Goal: Task Accomplishment & Management: Use online tool/utility

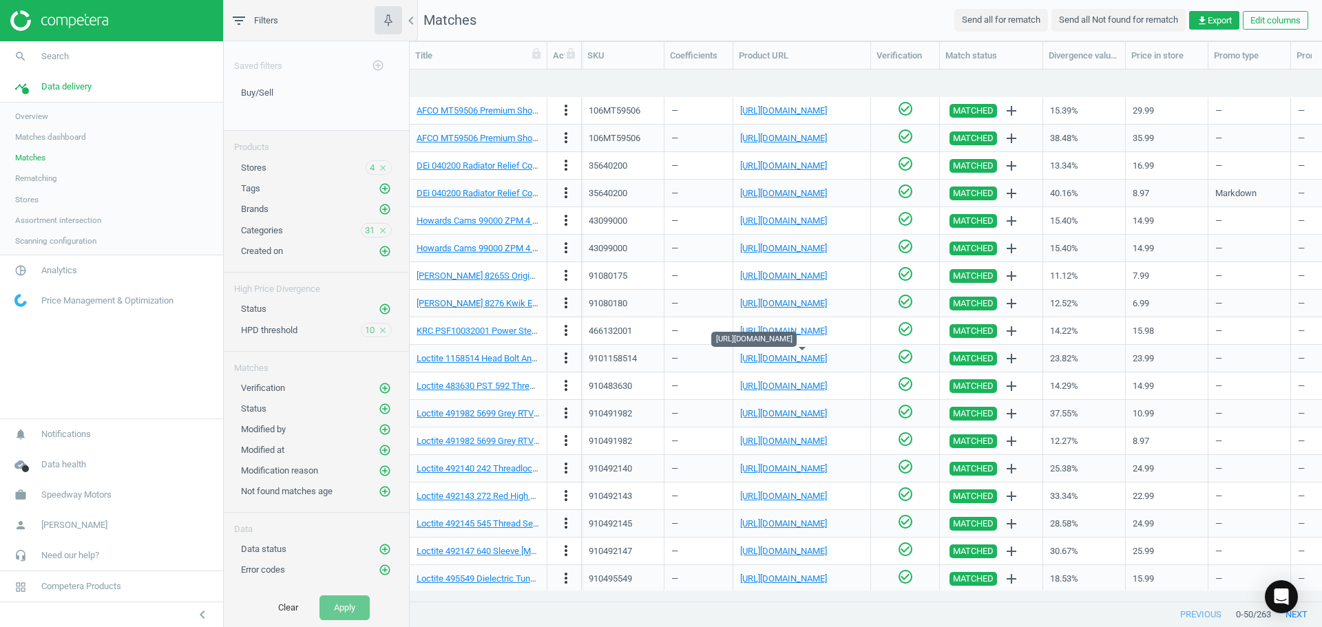
scroll to position [511, 902]
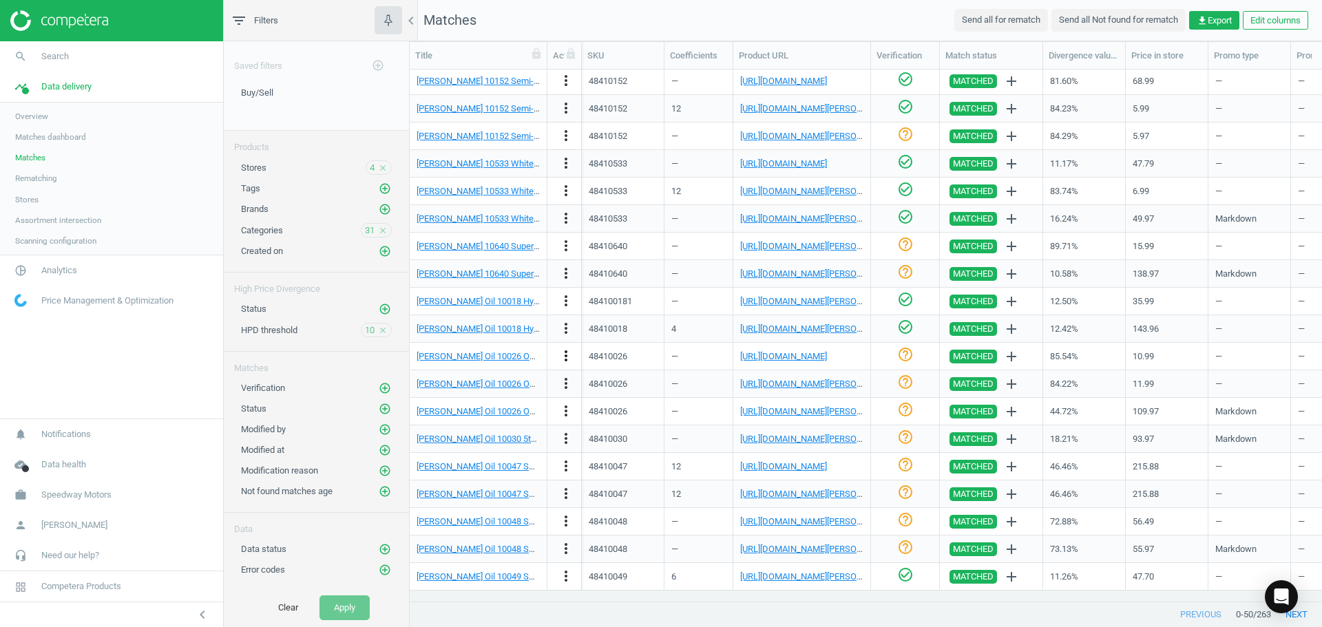
click at [573, 359] on icon "more_vert" at bounding box center [566, 356] width 17 height 17
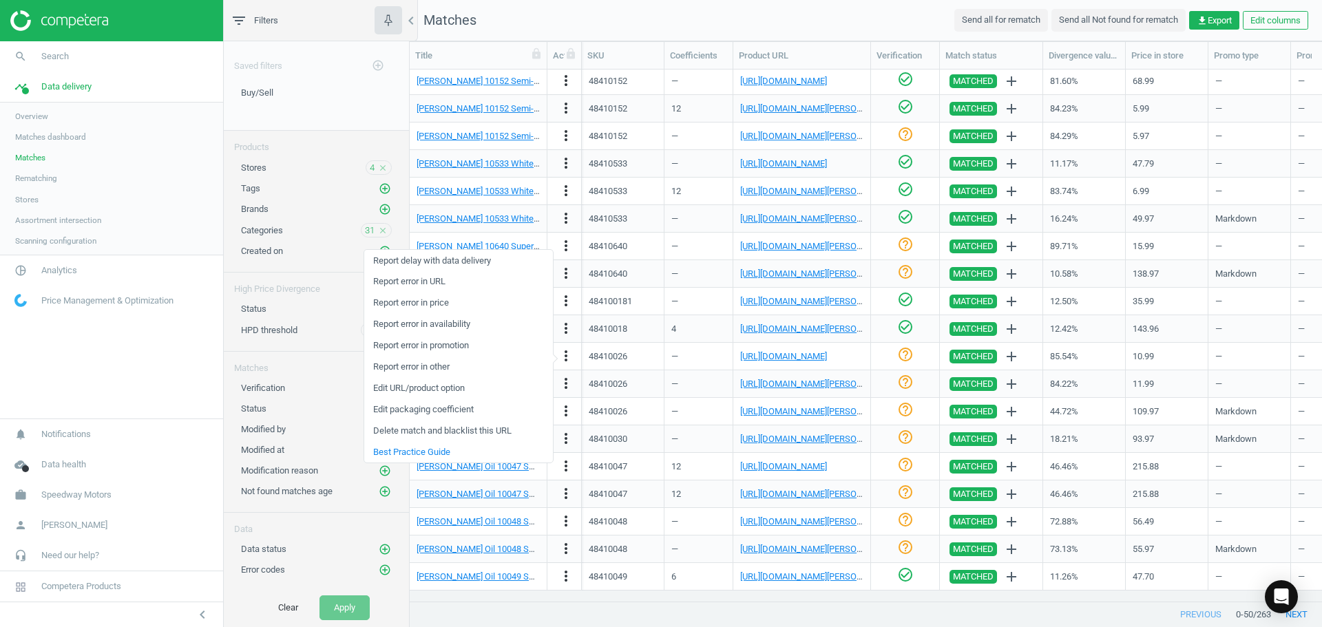
click at [441, 408] on link "Edit packaging coefficient" at bounding box center [458, 409] width 189 height 21
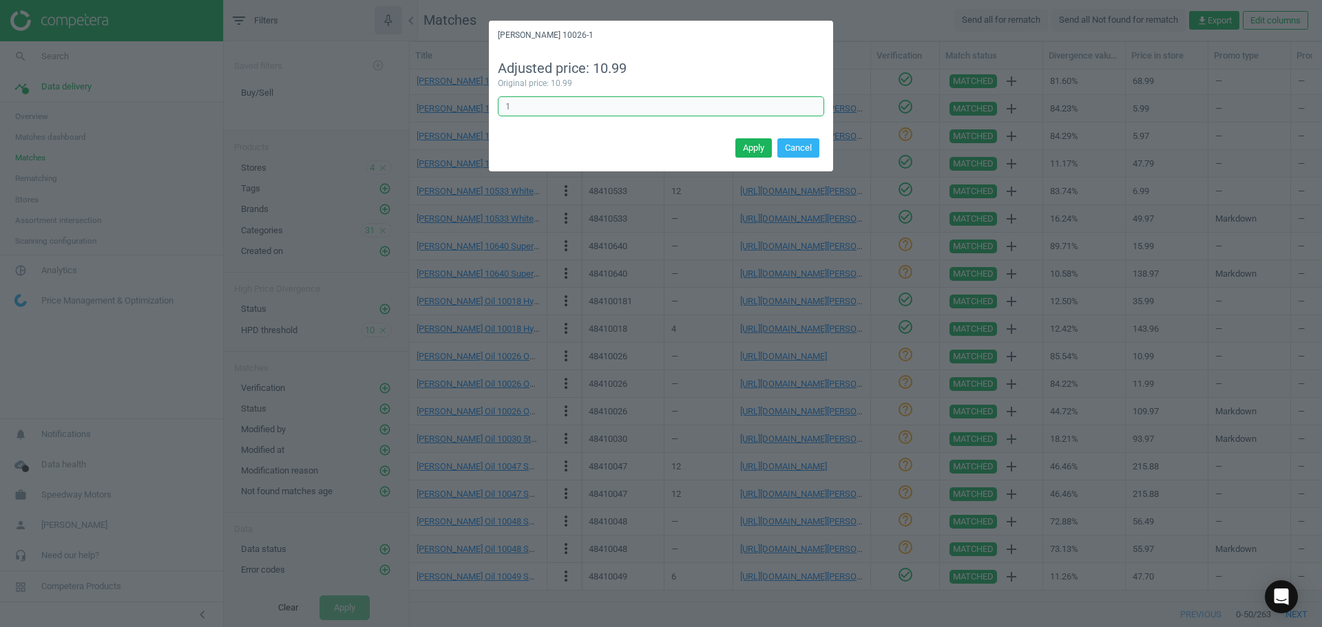
click at [529, 106] on input "1" at bounding box center [661, 106] width 326 height 21
type input "12"
click at [743, 146] on button "Apply" at bounding box center [753, 147] width 36 height 19
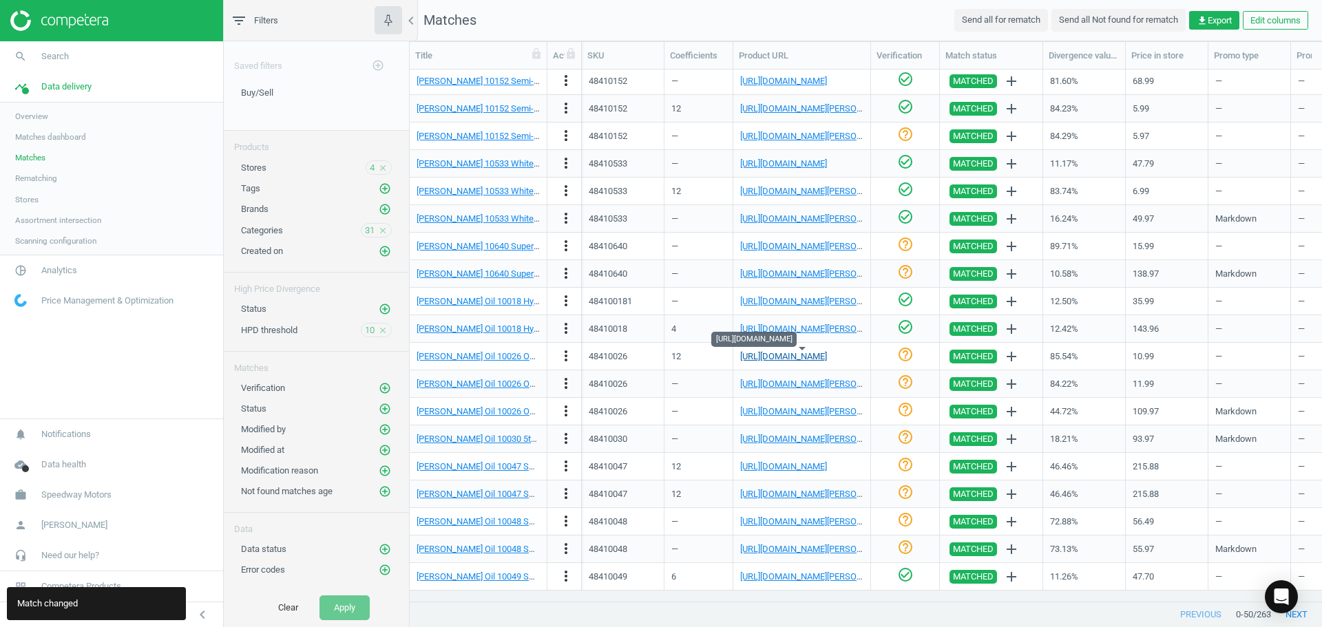
click at [787, 357] on link "[URL][DOMAIN_NAME]" at bounding box center [783, 356] width 87 height 10
click at [804, 357] on link "[URL][DOMAIN_NAME]" at bounding box center [783, 356] width 87 height 10
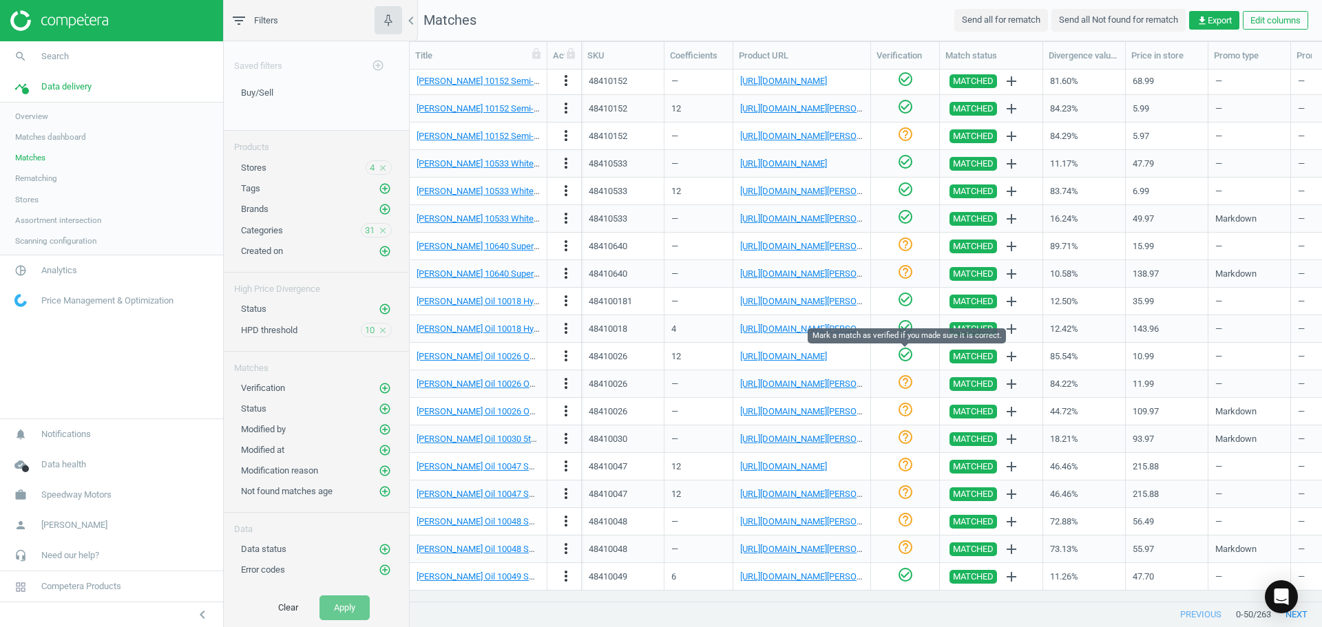
click at [904, 355] on icon "check_circle_outline" at bounding box center [905, 354] width 17 height 17
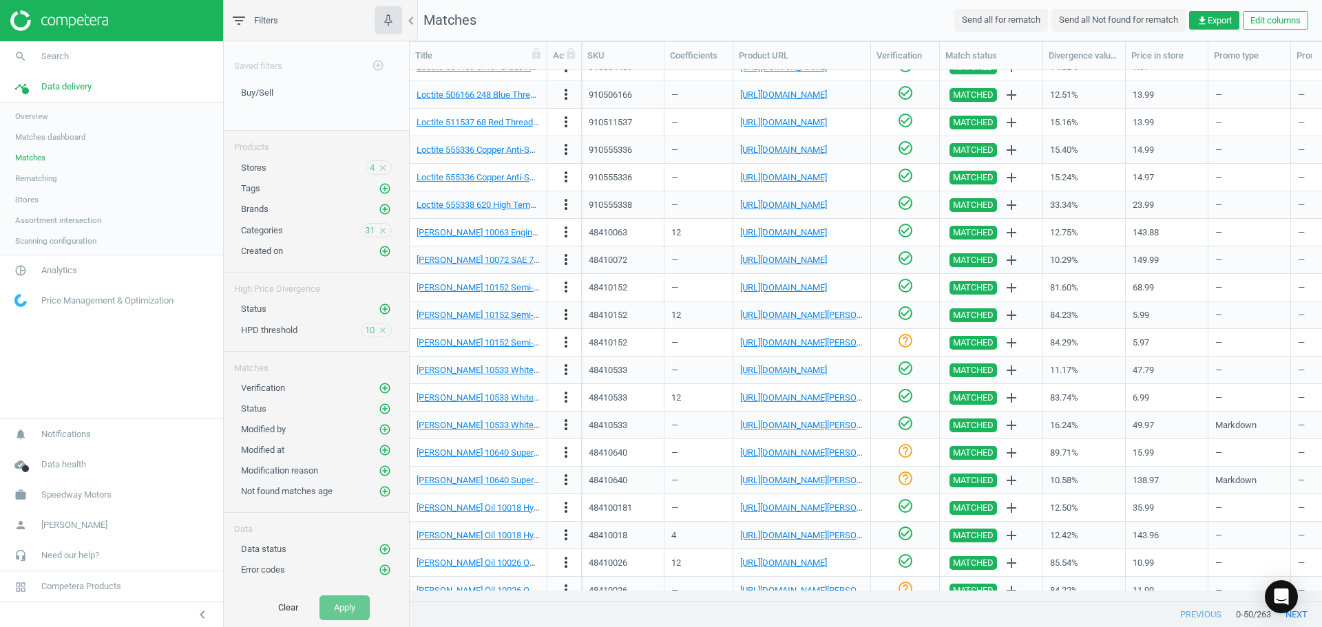
scroll to position [856, 0]
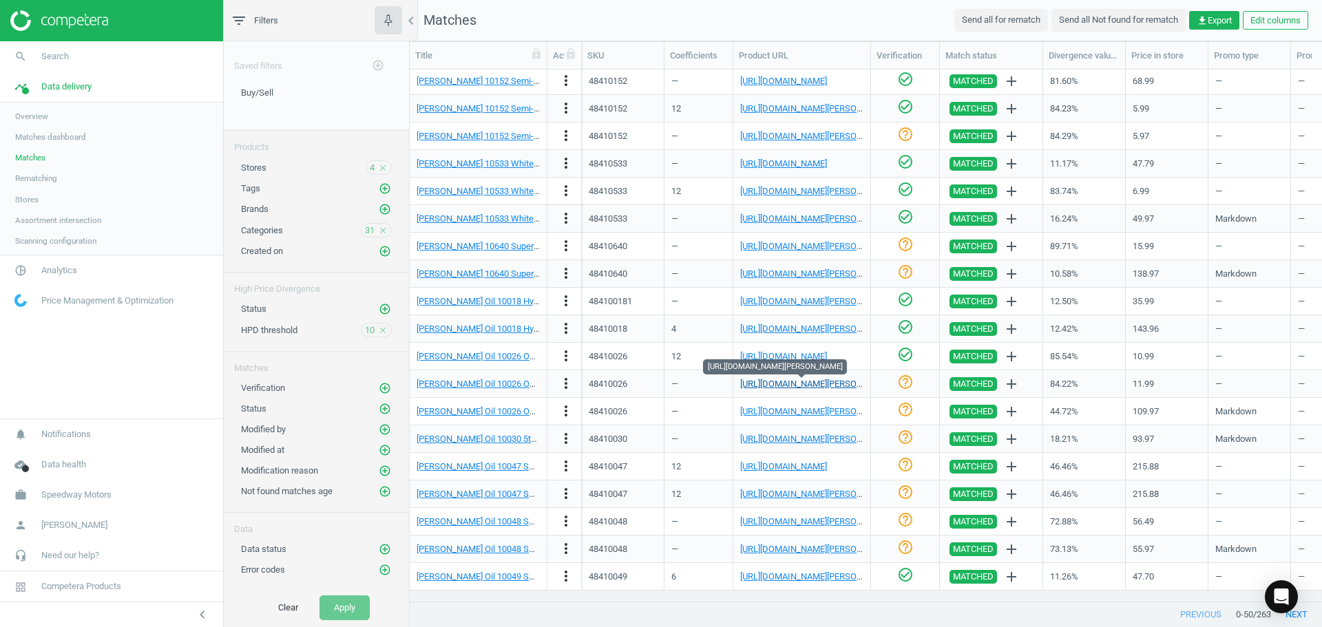
click at [784, 382] on link "[URL][DOMAIN_NAME][PERSON_NAME]" at bounding box center [816, 384] width 153 height 10
click at [565, 381] on icon "more_vert" at bounding box center [566, 383] width 17 height 17
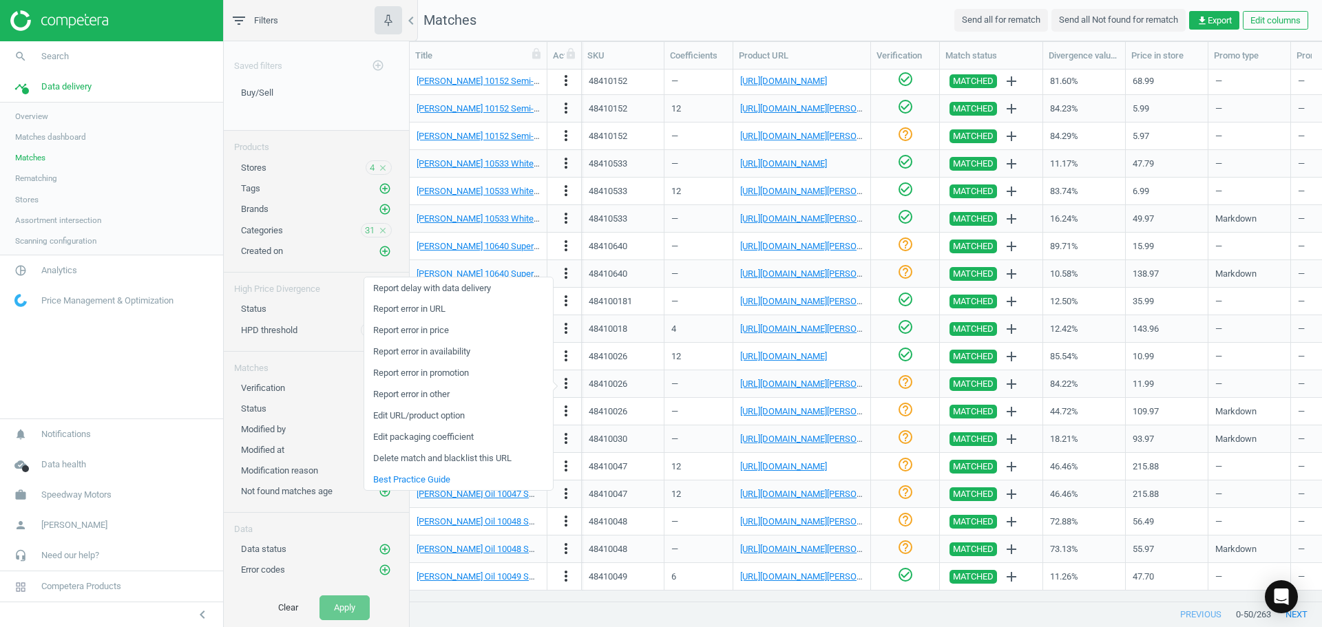
click at [478, 435] on link "Edit packaging coefficient" at bounding box center [458, 437] width 189 height 21
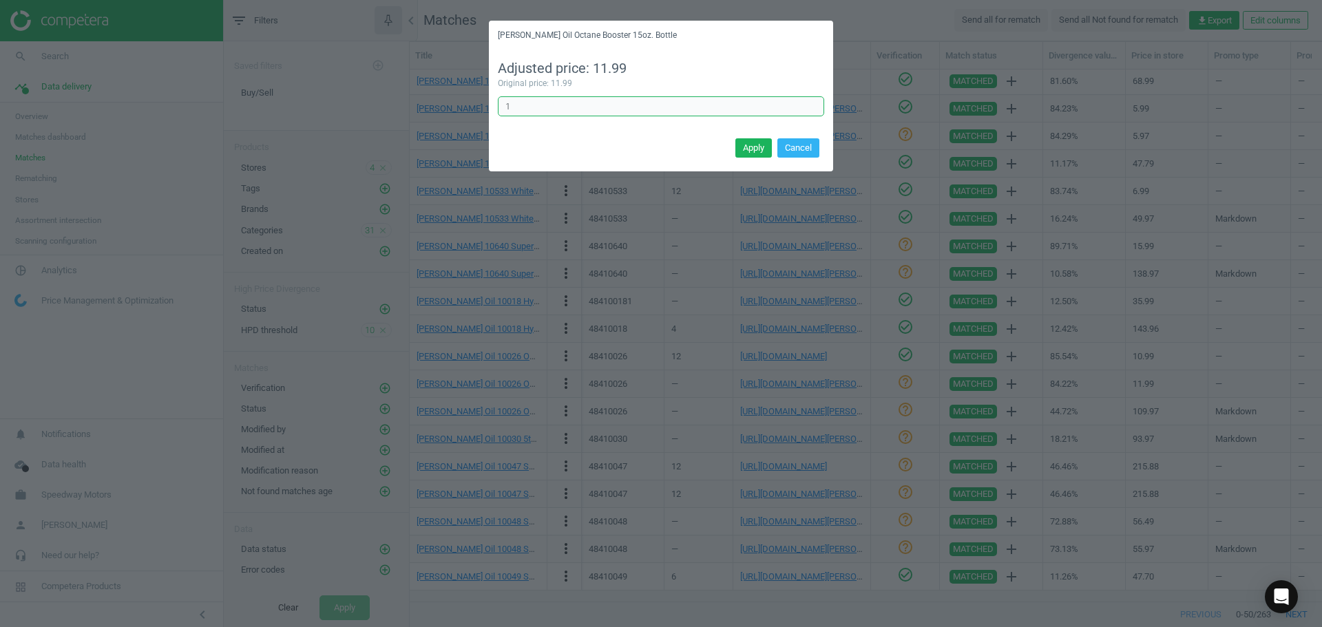
click at [572, 105] on input "1" at bounding box center [661, 106] width 326 height 21
type input "12"
click at [737, 150] on button "Apply" at bounding box center [753, 147] width 36 height 19
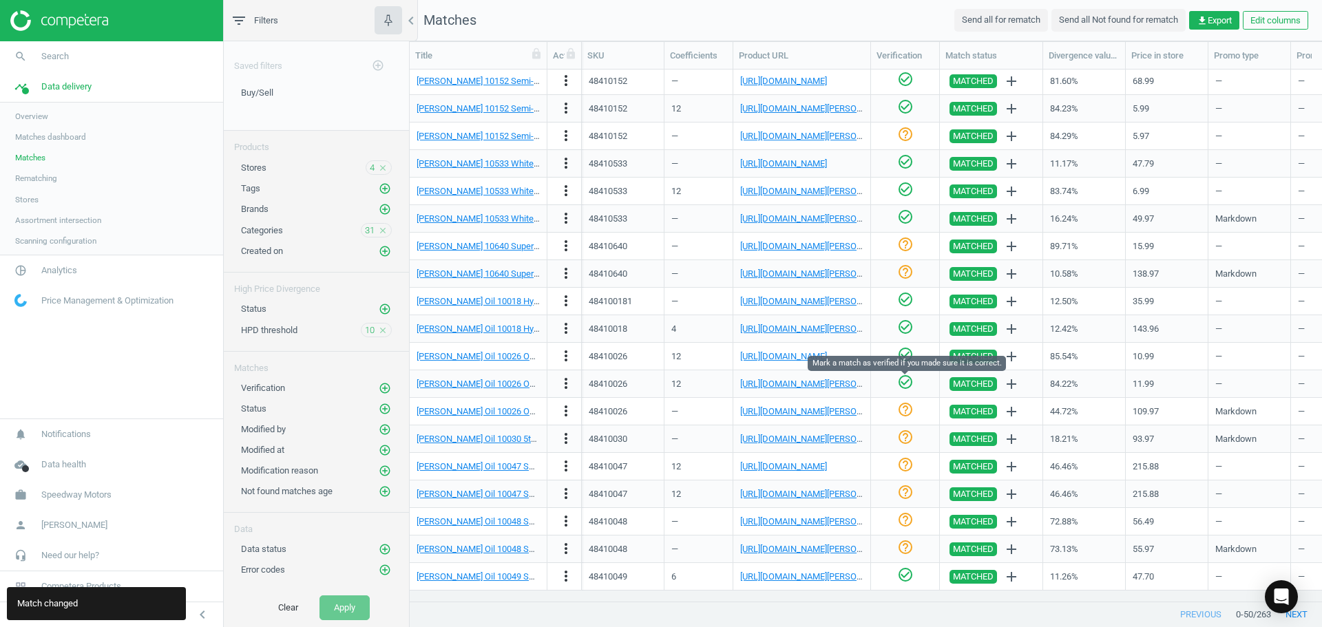
click at [906, 382] on icon "check_circle_outline" at bounding box center [905, 382] width 17 height 17
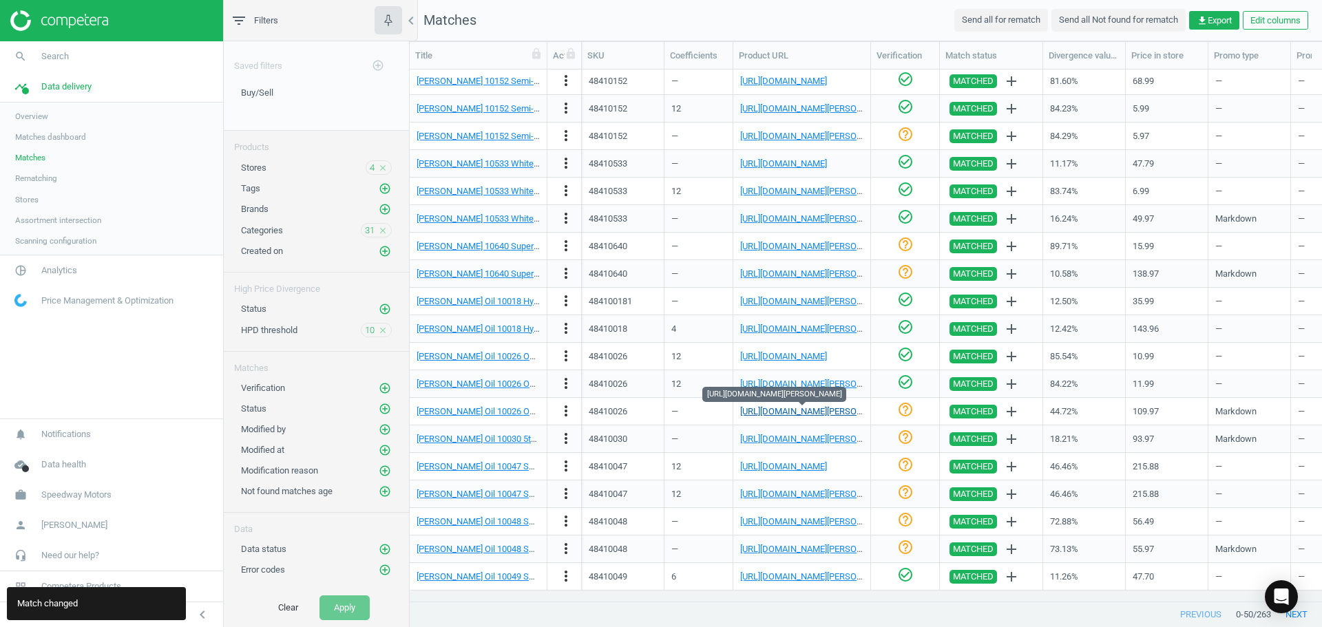
click at [777, 408] on link "[URL][DOMAIN_NAME][PERSON_NAME]" at bounding box center [816, 411] width 153 height 10
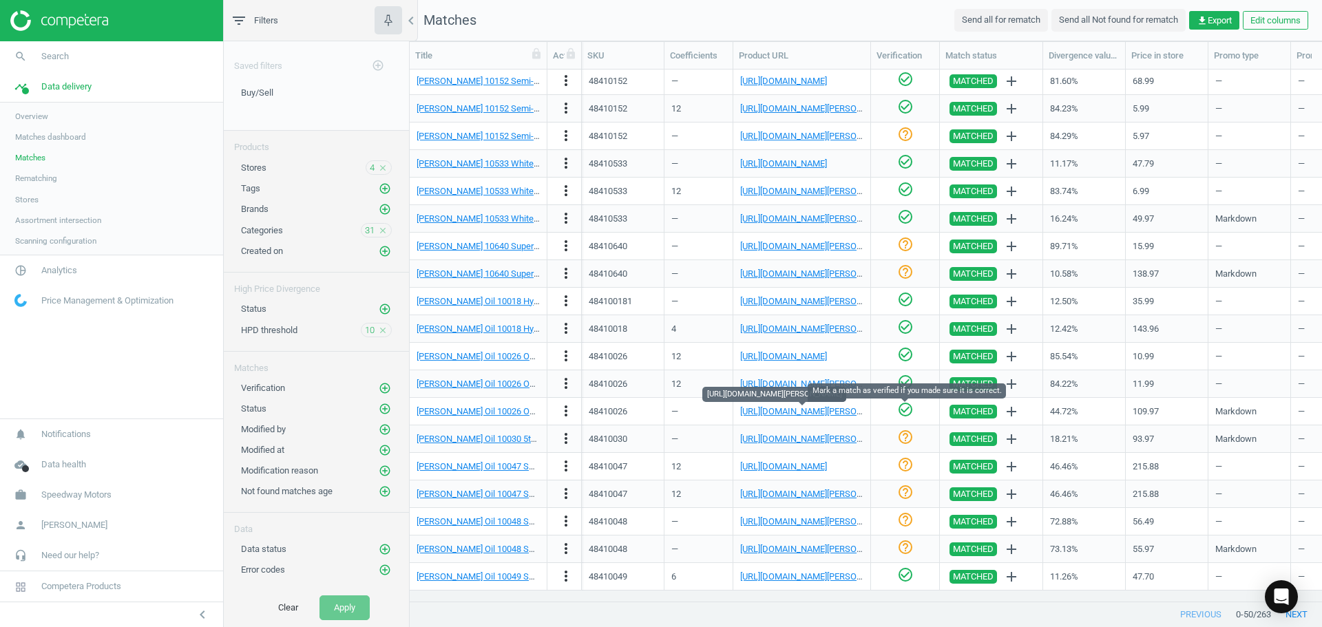
click at [911, 413] on icon "check_circle_outline" at bounding box center [905, 409] width 17 height 17
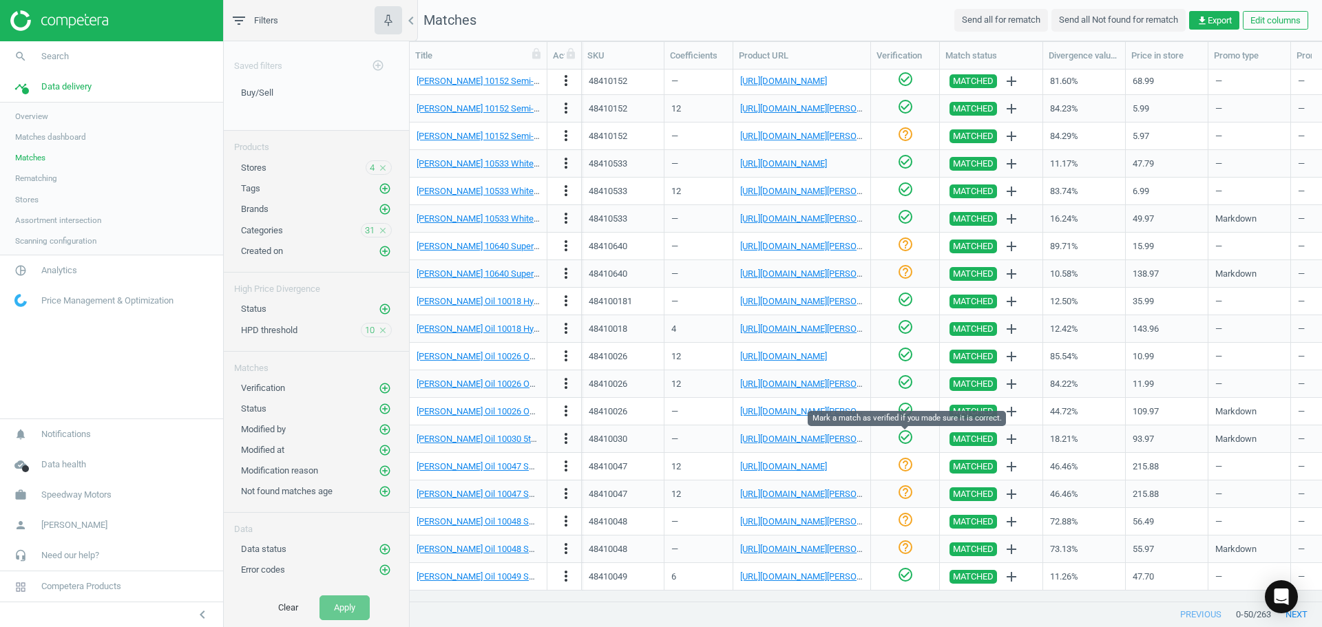
click at [904, 438] on icon "check_circle_outline" at bounding box center [905, 437] width 17 height 17
click at [769, 465] on link "[URL][DOMAIN_NAME]" at bounding box center [783, 466] width 87 height 10
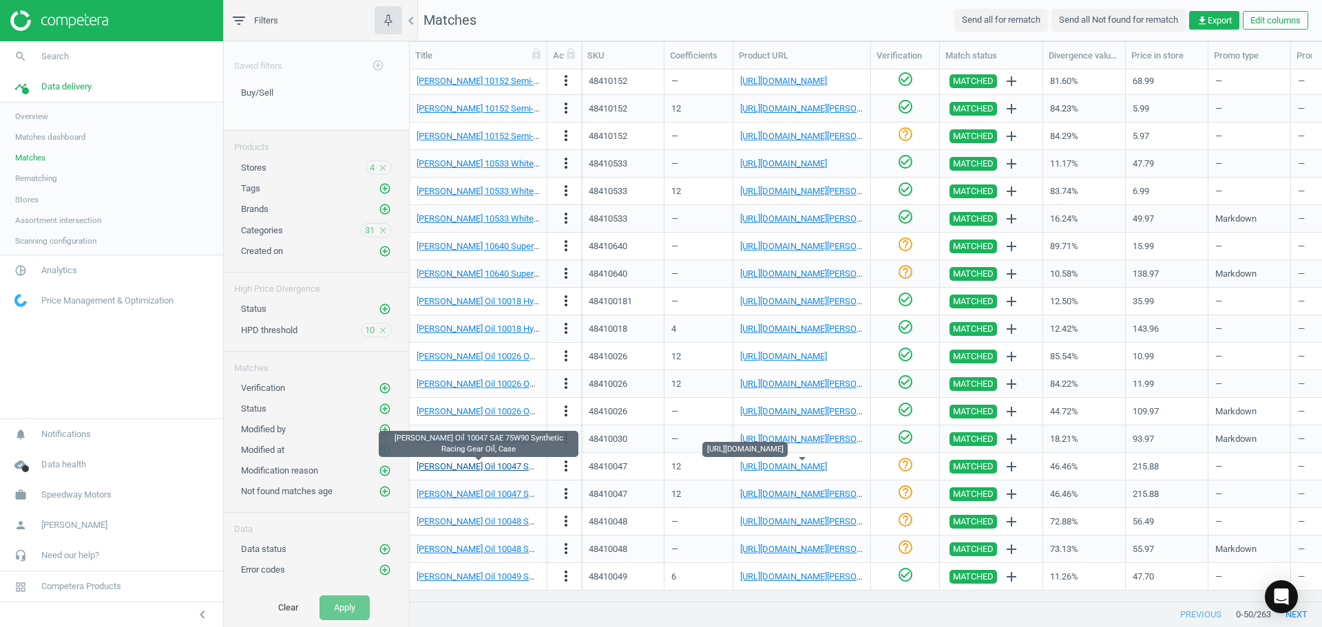
click at [513, 468] on link "[PERSON_NAME] Oil 10047 SAE 75W90 Synthetic Racing Gear Oil, Case" at bounding box center [555, 466] width 277 height 10
click at [794, 466] on link "[URL][DOMAIN_NAME]" at bounding box center [783, 466] width 87 height 10
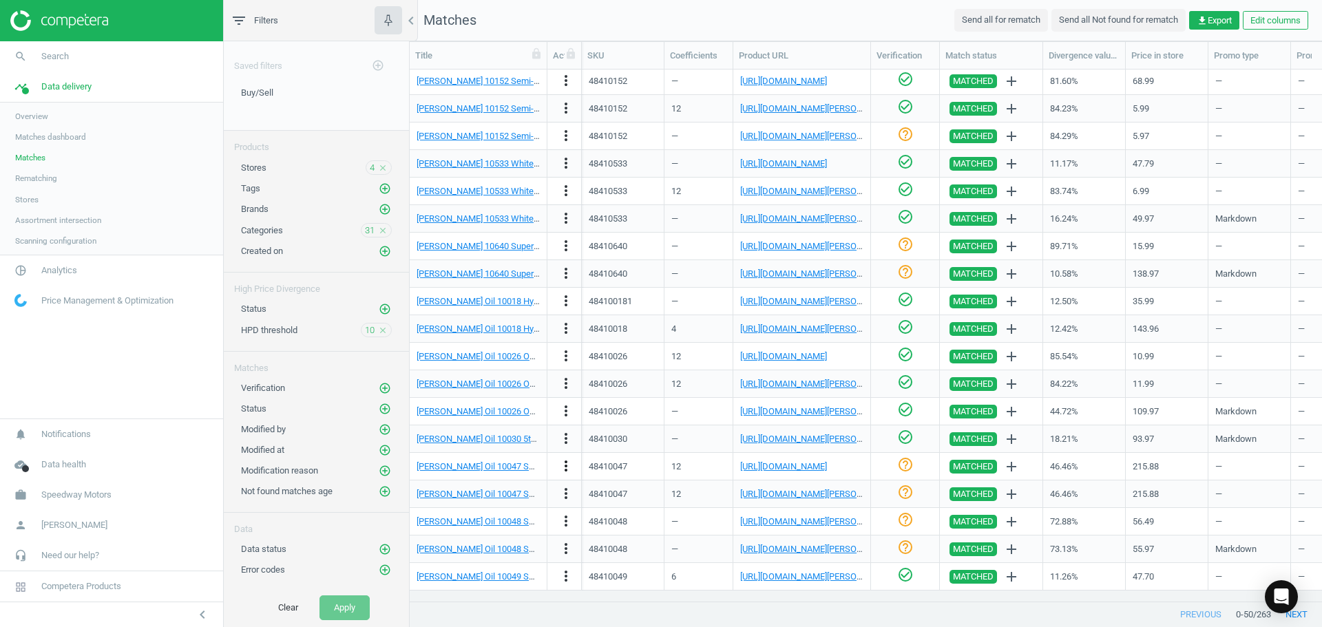
click at [565, 467] on icon "more_vert" at bounding box center [566, 466] width 17 height 17
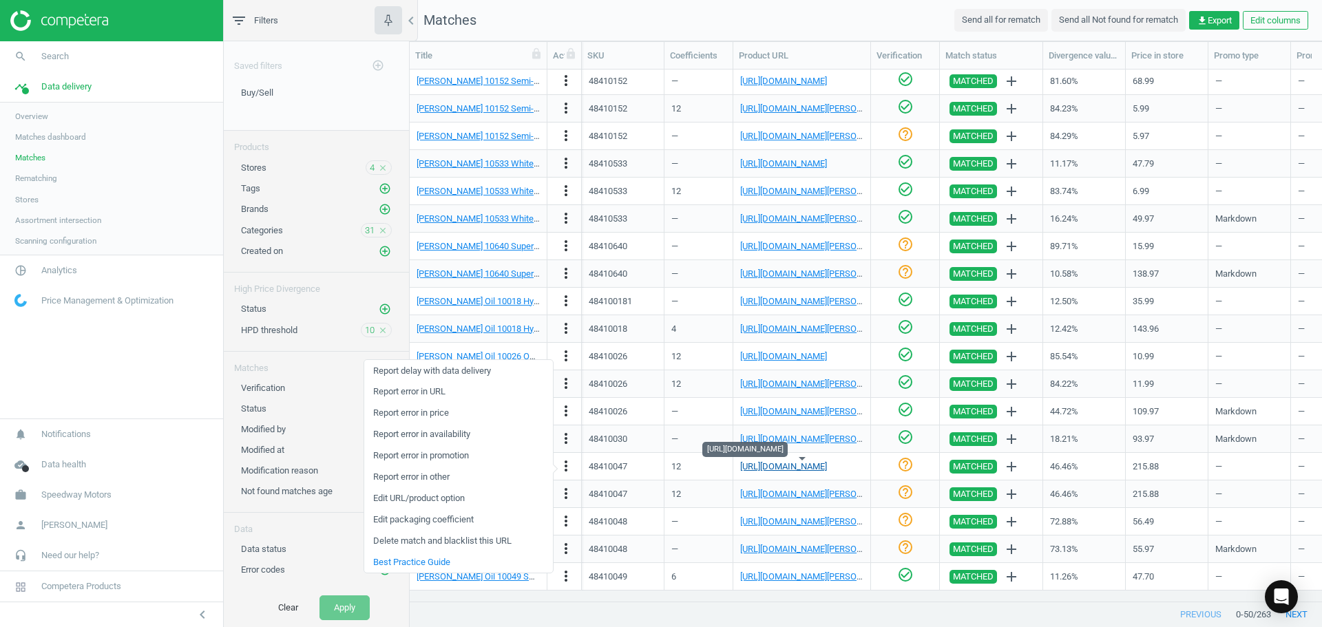
click at [779, 470] on link "[URL][DOMAIN_NAME]" at bounding box center [783, 466] width 87 height 10
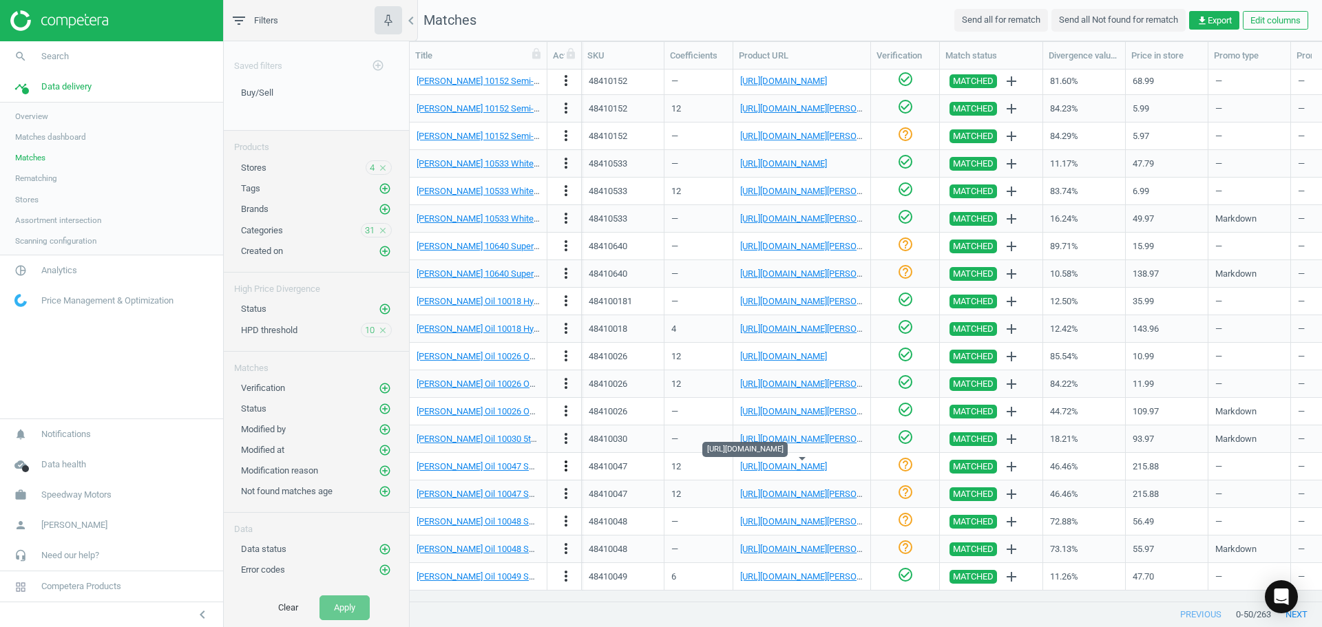
click at [567, 461] on icon "more_vert" at bounding box center [566, 466] width 17 height 17
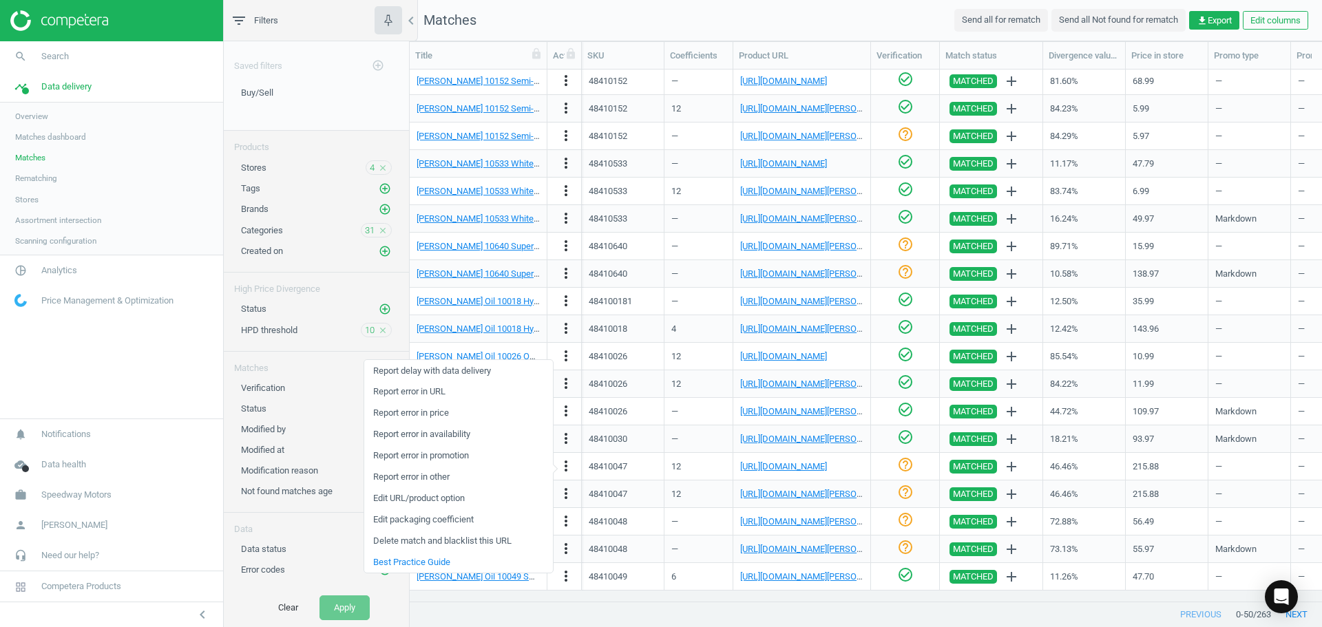
click at [450, 505] on link "Edit URL/product option" at bounding box center [458, 498] width 189 height 21
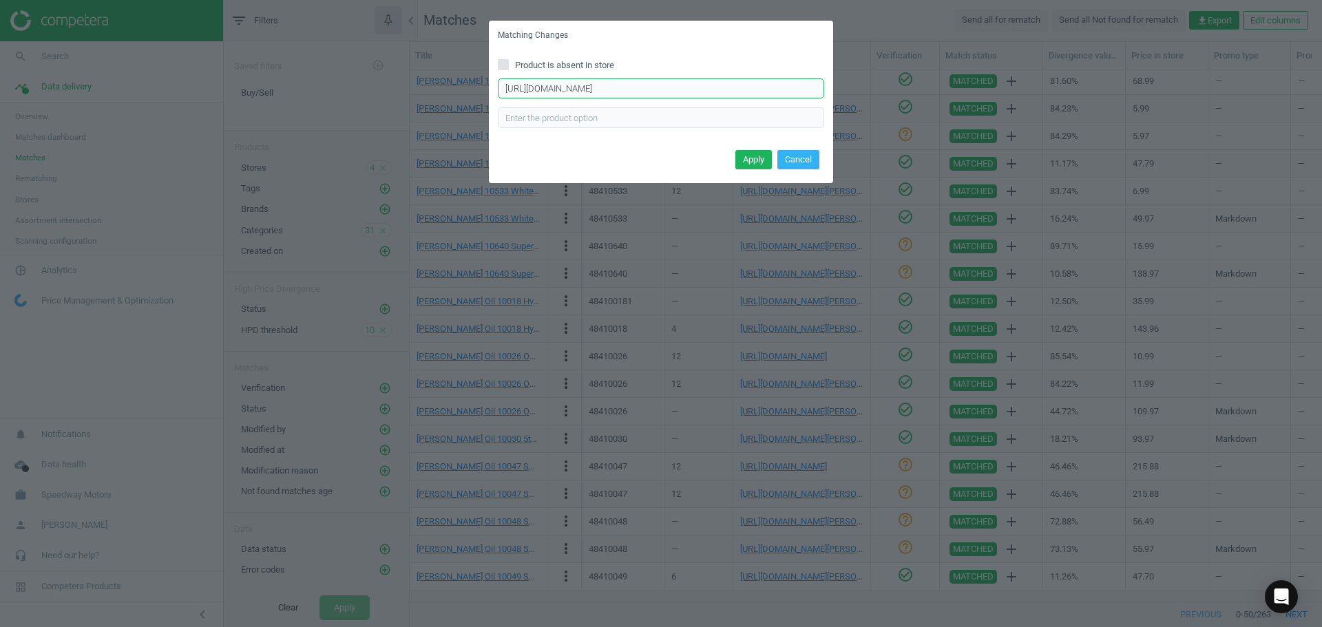
drag, startPoint x: 621, startPoint y: 74, endPoint x: 85, endPoint y: 37, distance: 537.7
click at [75, 34] on div "Matching Changes Product is absent in store [URL][DOMAIN_NAME] Enter correct pr…" at bounding box center [661, 313] width 1322 height 627
type input "Fy7Z0mSlhKj4_5e6k26a95E5L-JRhSYPO0R8ARot"
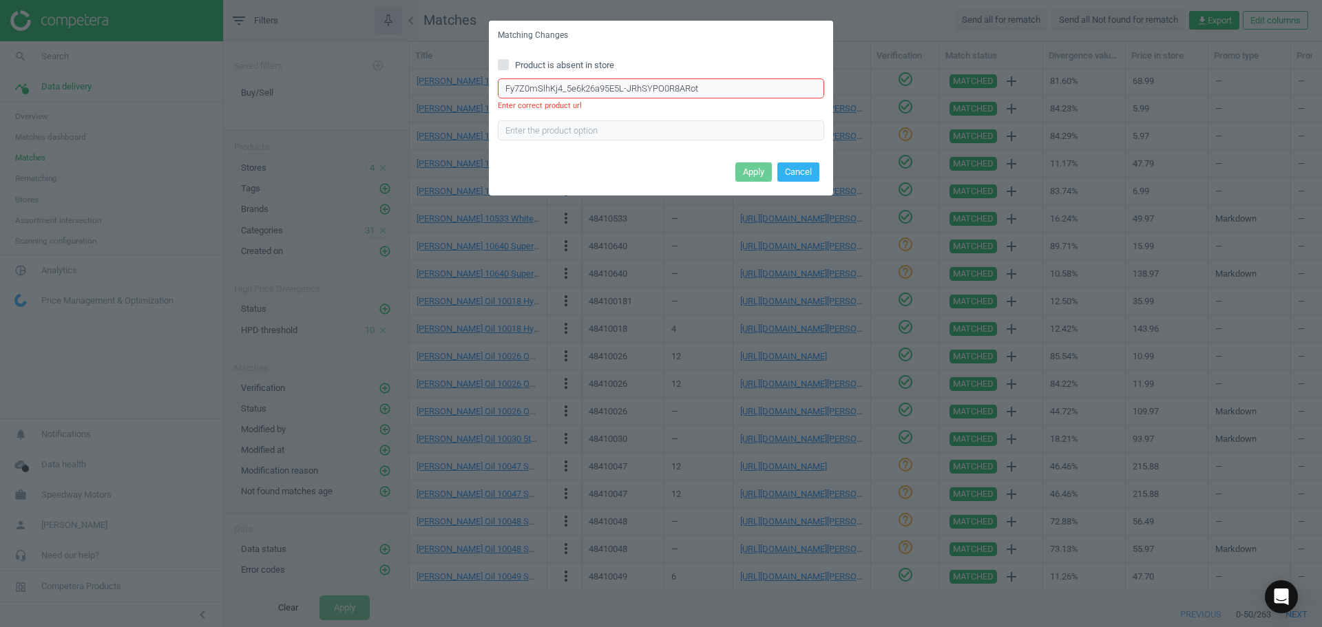
drag, startPoint x: 707, startPoint y: 89, endPoint x: 298, endPoint y: 83, distance: 409.1
click at [304, 82] on div "Matching Changes Product is absent in store Fy7Z0mSlhKj4_5e6k26a95E5L-JRhSYPO0R…" at bounding box center [661, 313] width 1322 height 627
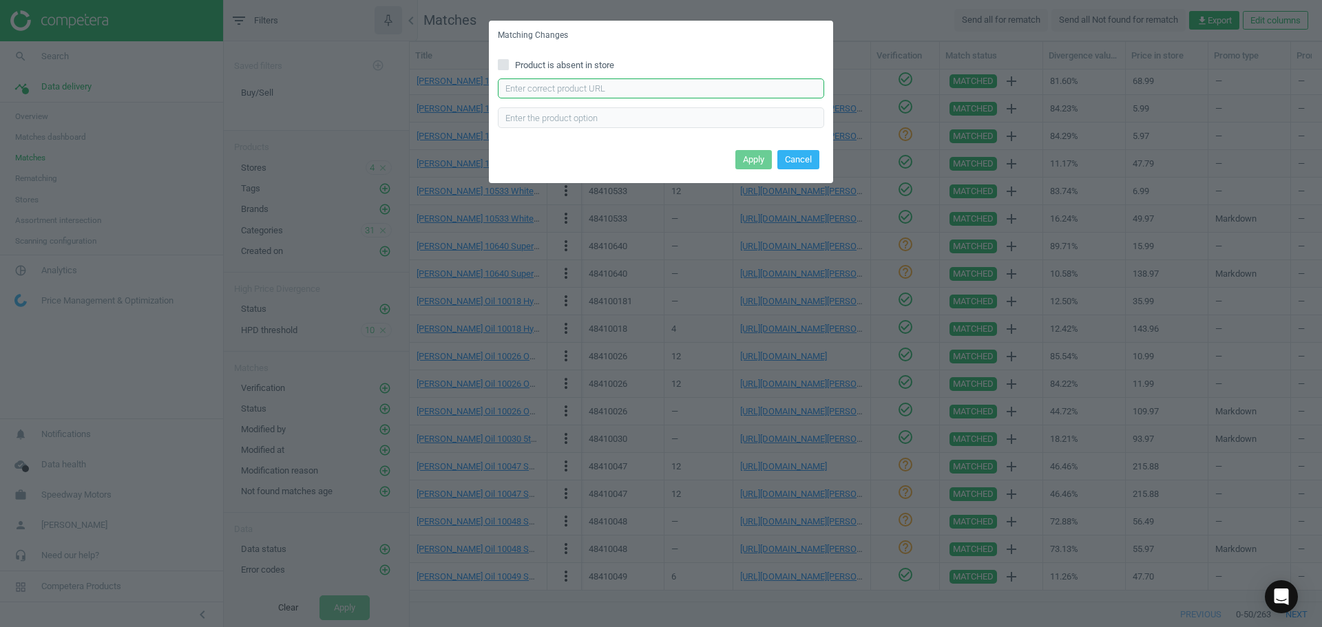
paste input "[URL][DOMAIN_NAME]"
type input "[URL][DOMAIN_NAME]"
click at [750, 160] on button "Apply" at bounding box center [753, 159] width 36 height 19
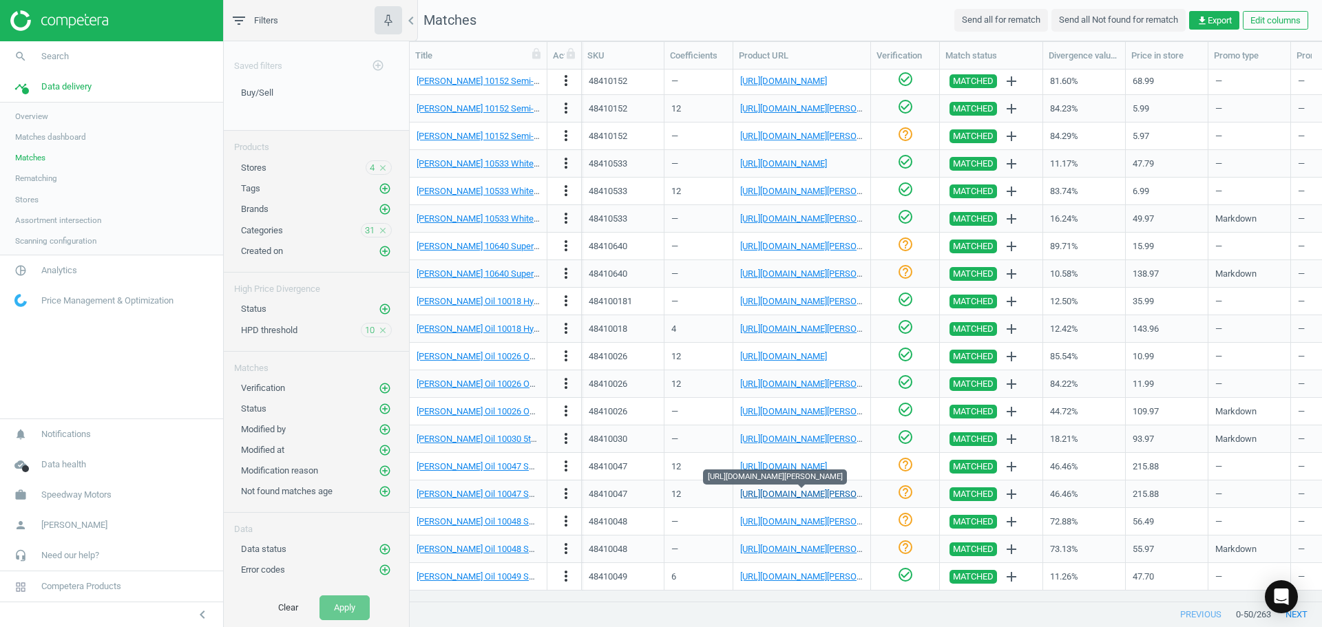
click at [802, 498] on link "[URL][DOMAIN_NAME][PERSON_NAME]" at bounding box center [816, 494] width 153 height 10
click at [906, 494] on icon "check_circle_outline" at bounding box center [905, 492] width 17 height 17
click at [793, 517] on link "[URL][DOMAIN_NAME][PERSON_NAME]" at bounding box center [816, 521] width 153 height 10
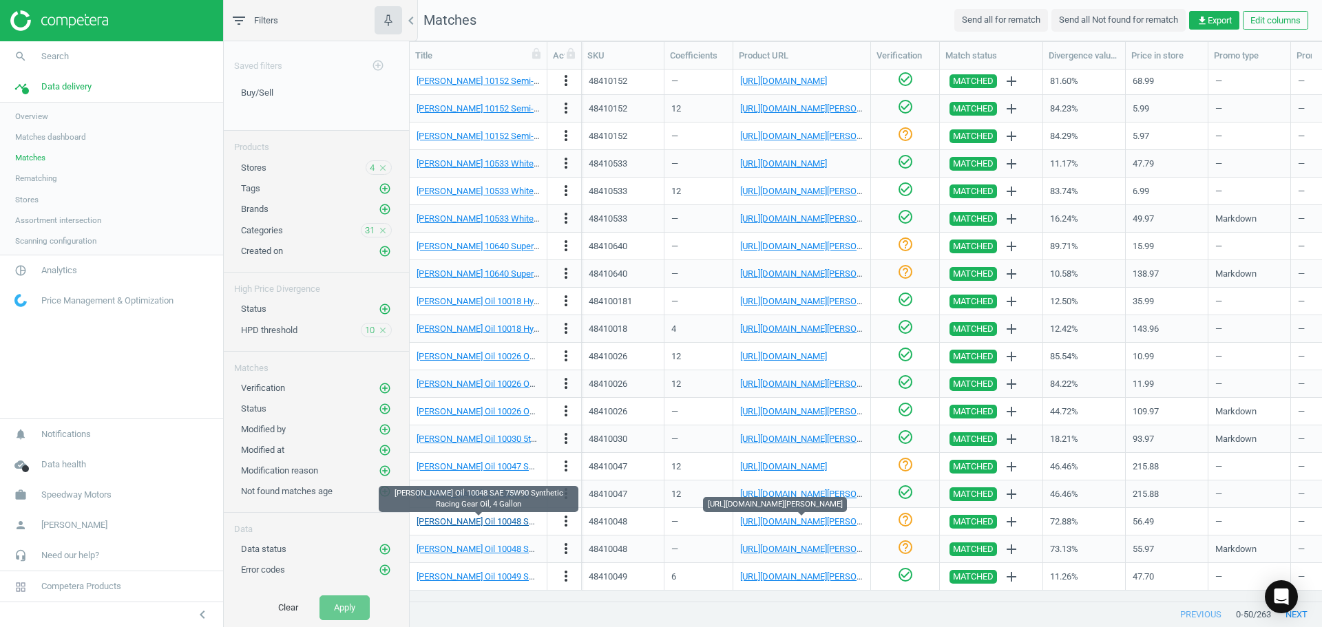
click at [497, 516] on link "[PERSON_NAME] Oil 10048 SAE 75W90 Synthetic Racing Gear Oil, 4 Gallon" at bounding box center [561, 521] width 289 height 10
click at [802, 526] on link "[URL][DOMAIN_NAME][PERSON_NAME]" at bounding box center [816, 521] width 153 height 10
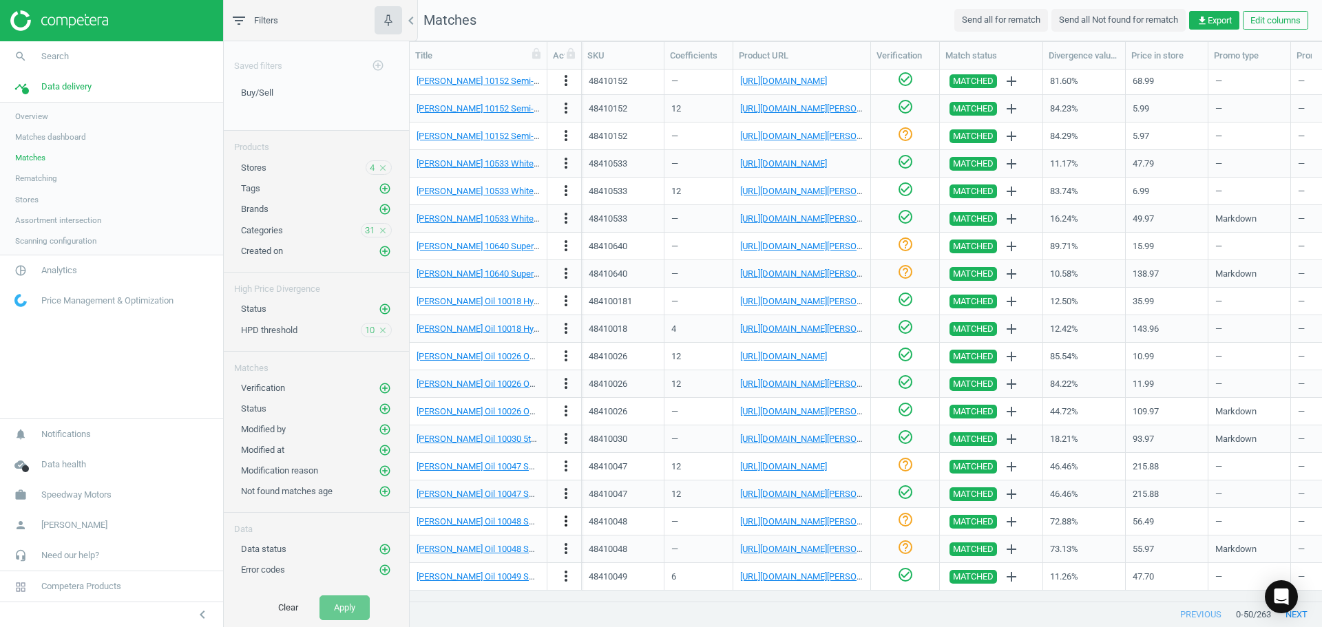
click at [567, 521] on icon "more_vert" at bounding box center [566, 521] width 17 height 17
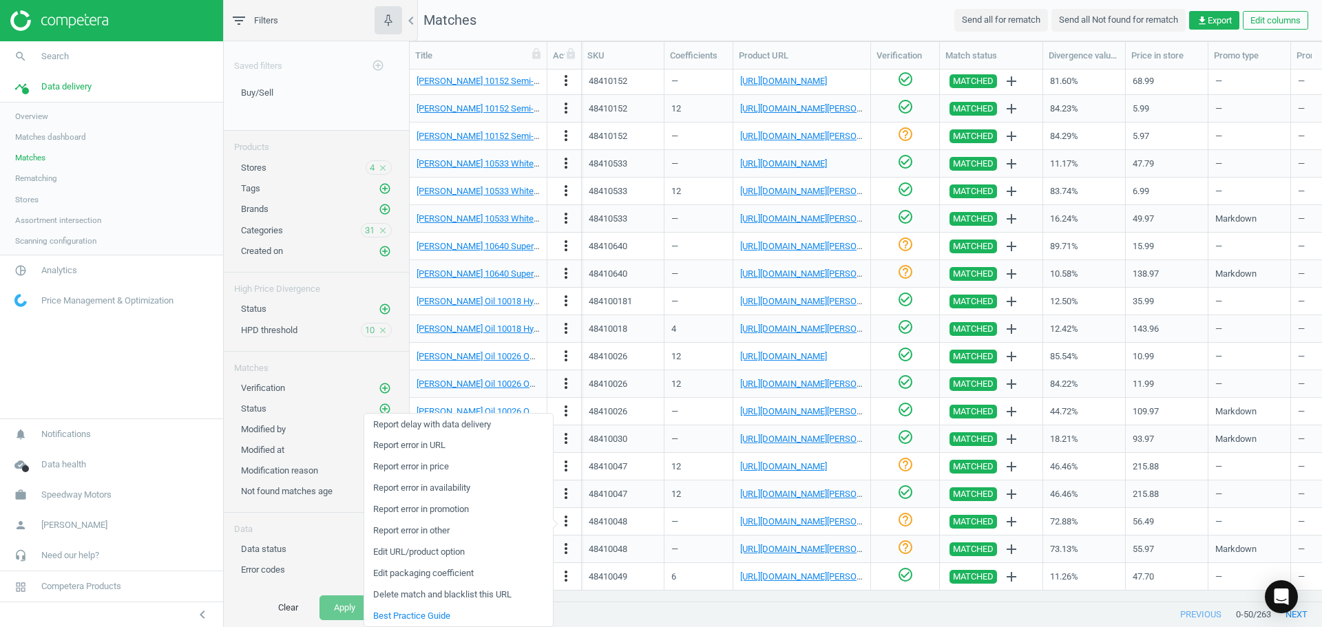
click at [483, 576] on link "Edit packaging coefficient" at bounding box center [458, 573] width 189 height 21
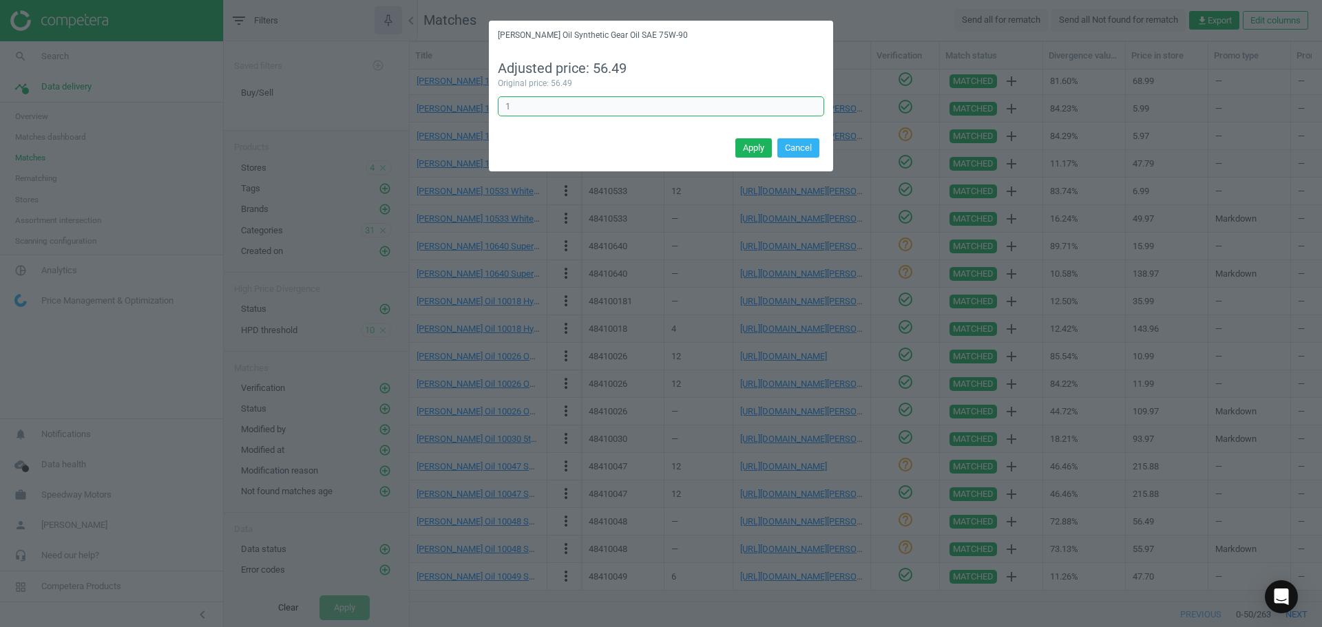
click at [523, 110] on input "1" at bounding box center [661, 106] width 326 height 21
type input "4"
click at [757, 145] on button "Apply" at bounding box center [753, 147] width 36 height 19
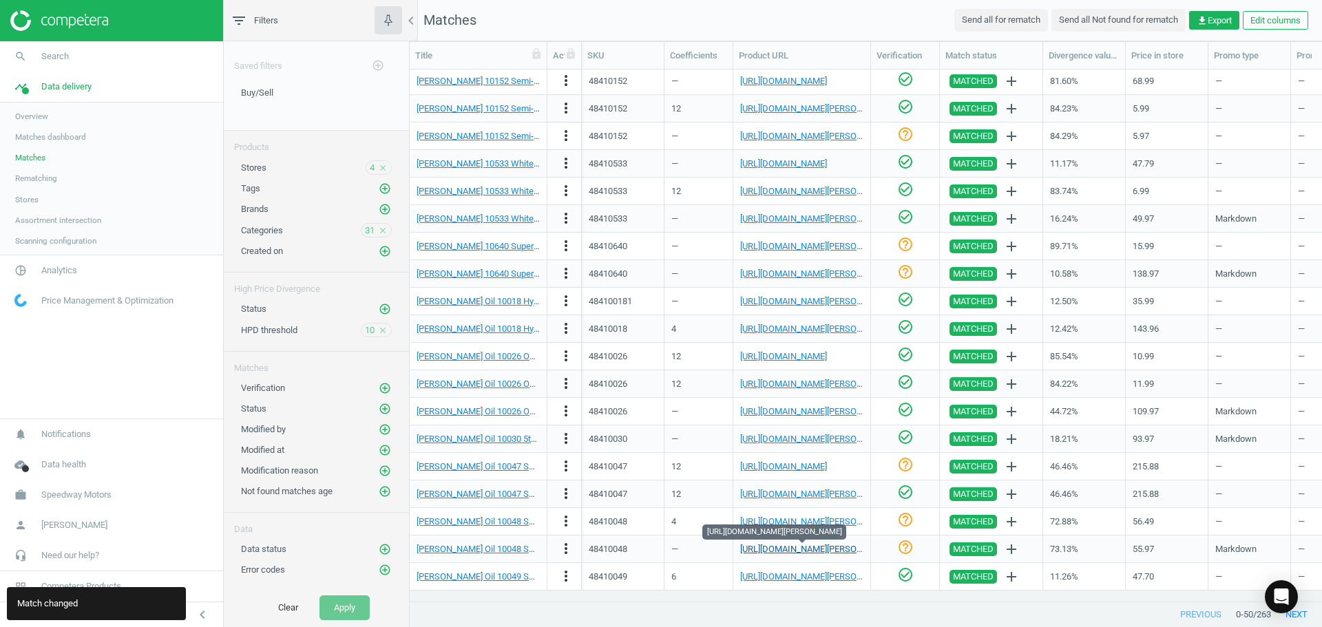
click at [800, 550] on link "[URL][DOMAIN_NAME][PERSON_NAME]" at bounding box center [816, 549] width 153 height 10
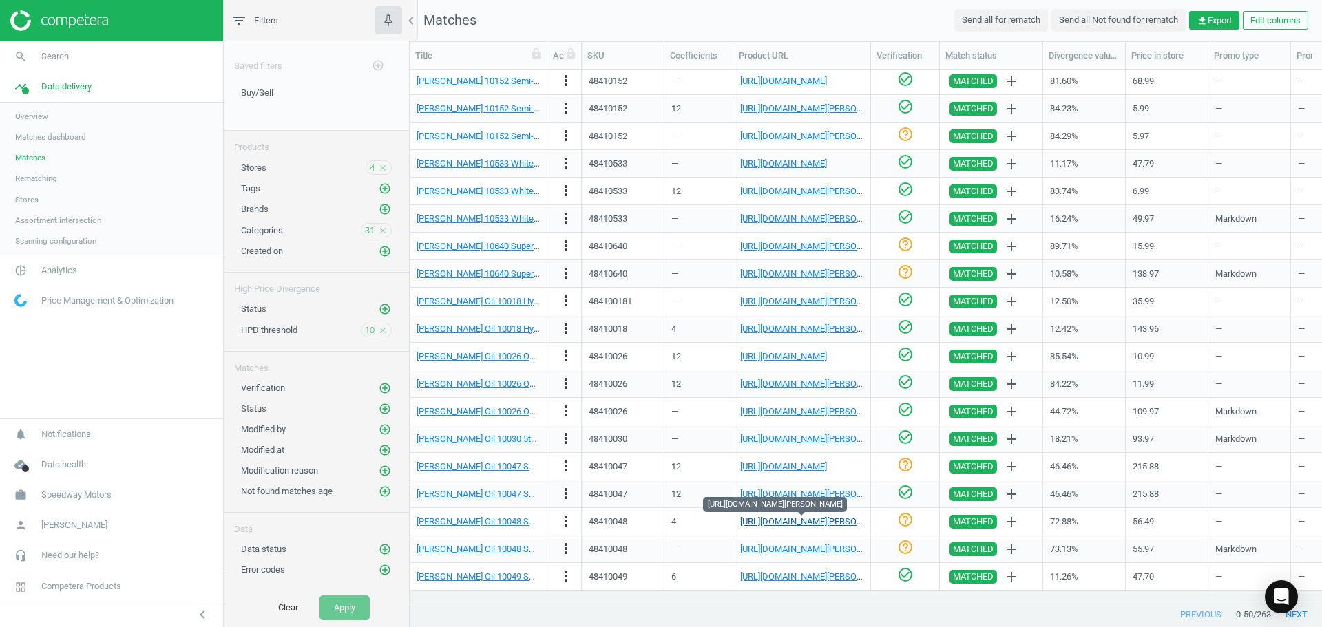
click at [792, 520] on link "[URL][DOMAIN_NAME][PERSON_NAME]" at bounding box center [816, 521] width 153 height 10
click at [911, 522] on icon "check_circle_outline" at bounding box center [905, 520] width 17 height 17
click at [820, 546] on link "[URL][DOMAIN_NAME][PERSON_NAME]" at bounding box center [816, 549] width 153 height 10
click at [567, 550] on icon "more_vert" at bounding box center [566, 549] width 17 height 17
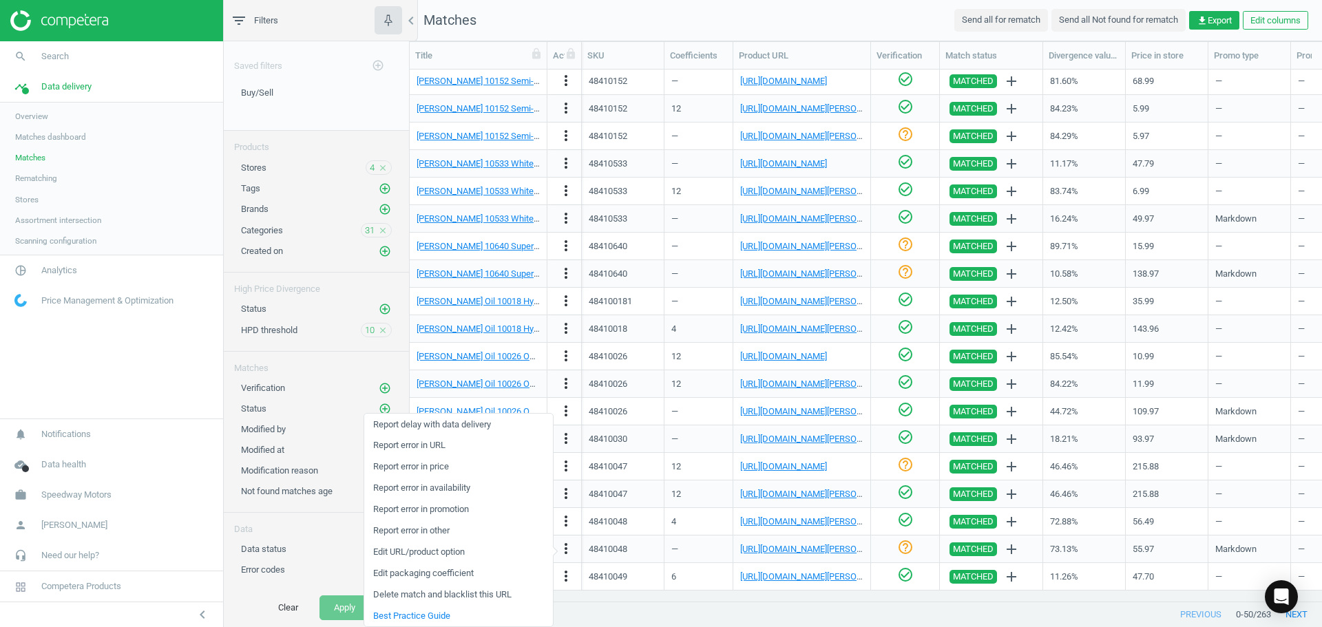
click at [441, 554] on link "Edit URL/product option" at bounding box center [458, 552] width 189 height 21
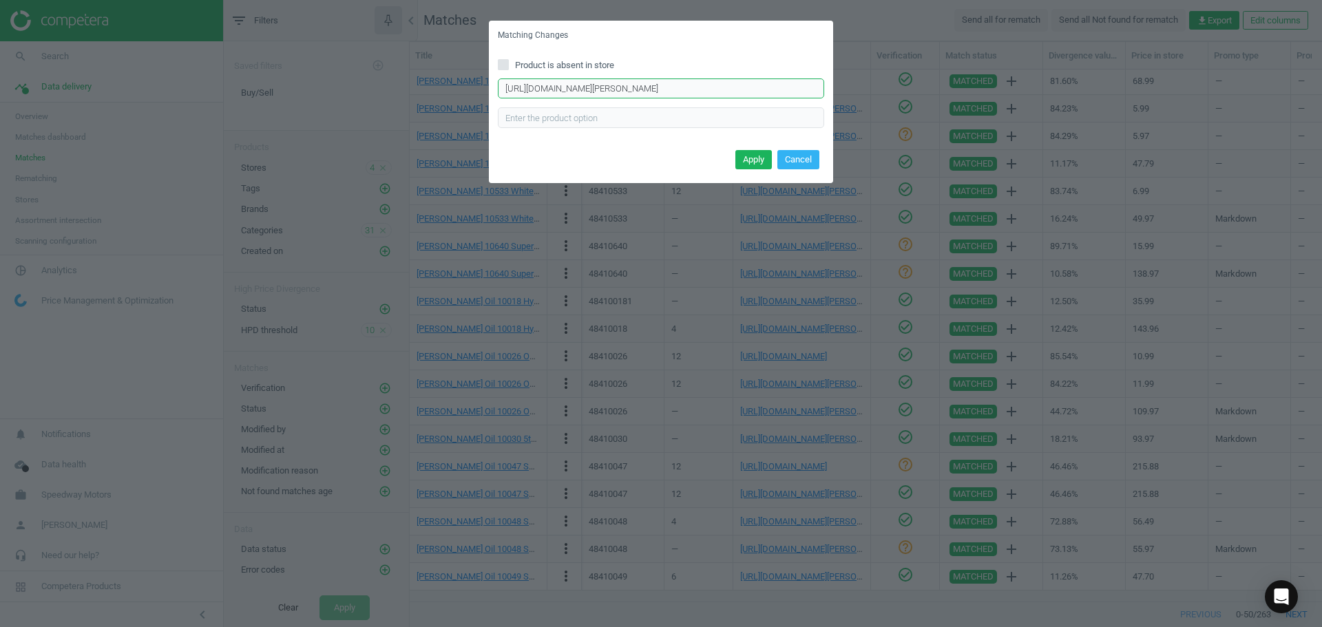
drag, startPoint x: 791, startPoint y: 87, endPoint x: 384, endPoint y: 88, distance: 407.0
click at [384, 88] on div "Matching Changes Product is absent in store [URL][DOMAIN_NAME][PERSON_NAME] Ent…" at bounding box center [661, 313] width 1322 height 627
paste input "[URL][DOMAIN_NAME][PERSON_NAME]"
type input "[URL][DOMAIN_NAME][PERSON_NAME]"
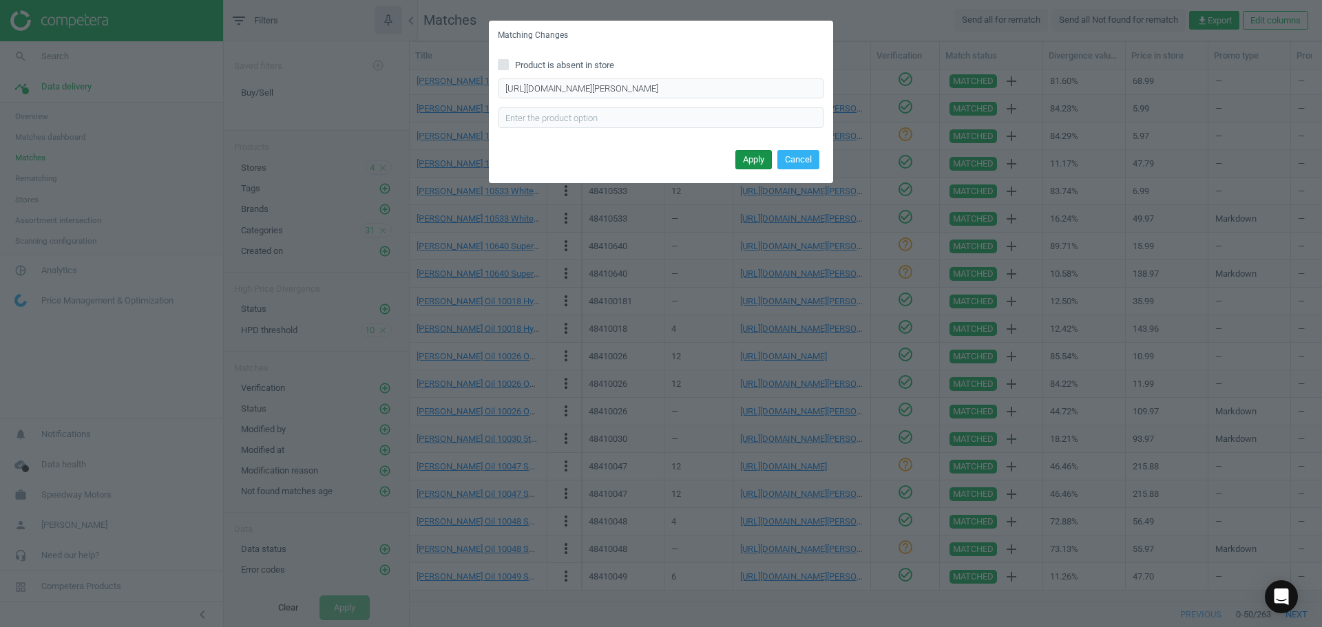
click at [747, 154] on button "Apply" at bounding box center [753, 159] width 36 height 19
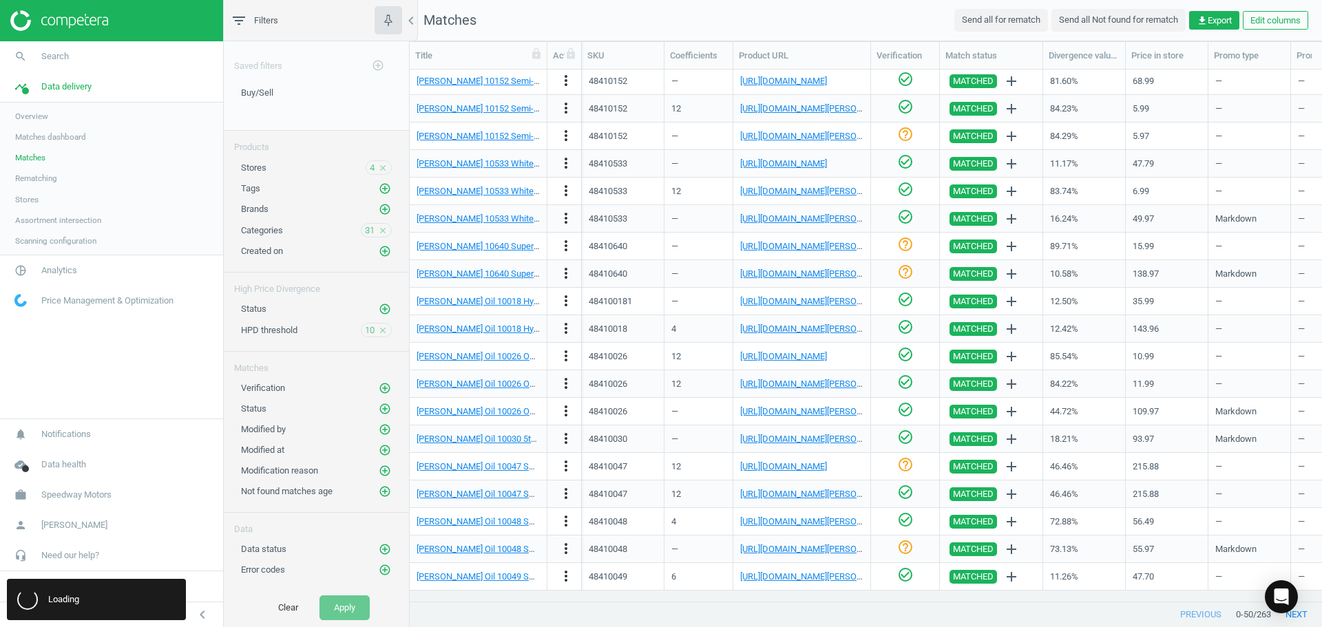
scroll to position [0, 0]
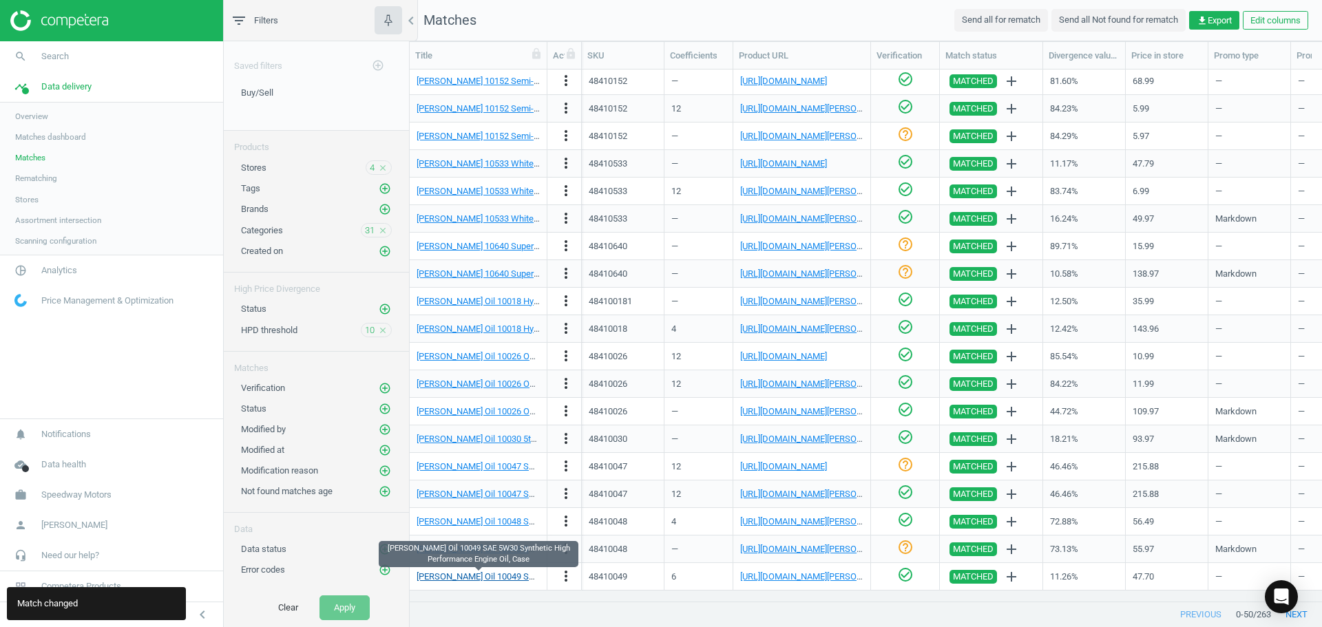
click at [535, 575] on link "[PERSON_NAME] Oil 10049 SAE 5W30 Synthetic High Performance Engine Oil, Case" at bounding box center [579, 577] width 324 height 10
click at [801, 583] on div "[URL][DOMAIN_NAME][PERSON_NAME]" at bounding box center [801, 577] width 123 height 24
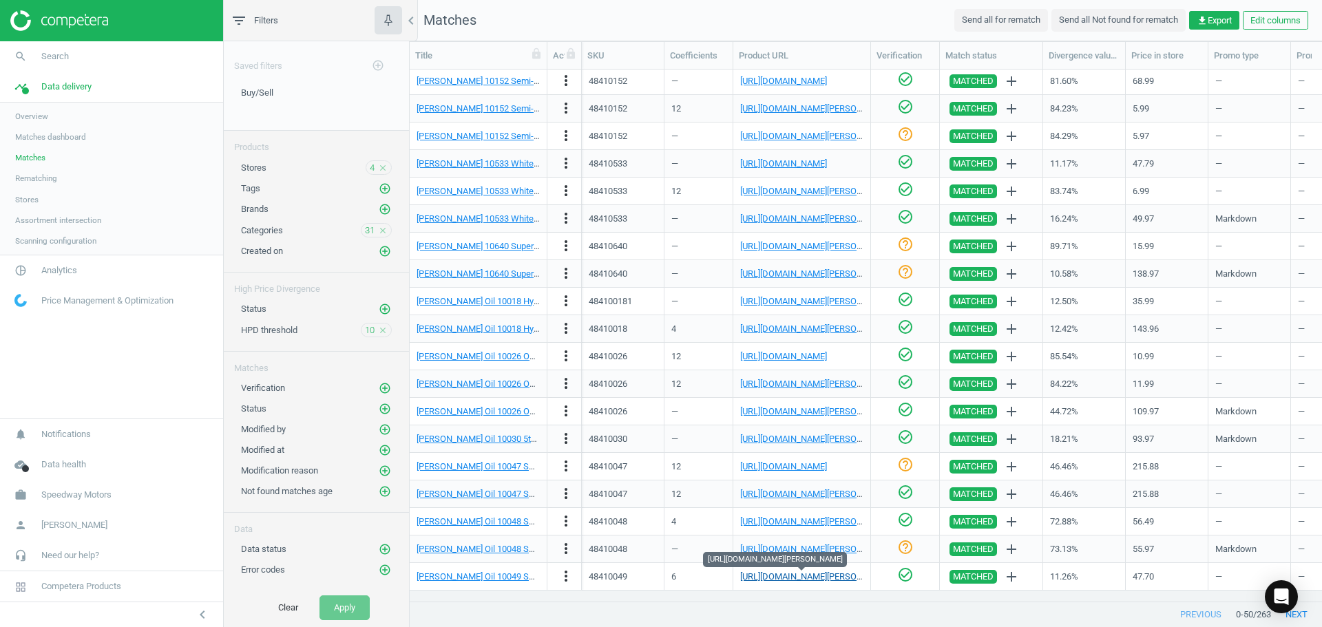
click at [801, 575] on link "[URL][DOMAIN_NAME][PERSON_NAME]" at bounding box center [816, 577] width 153 height 10
click at [511, 574] on link "[PERSON_NAME] Oil 10049 SAE 5W30 Synthetic High Performance Engine Oil, Case" at bounding box center [579, 577] width 324 height 10
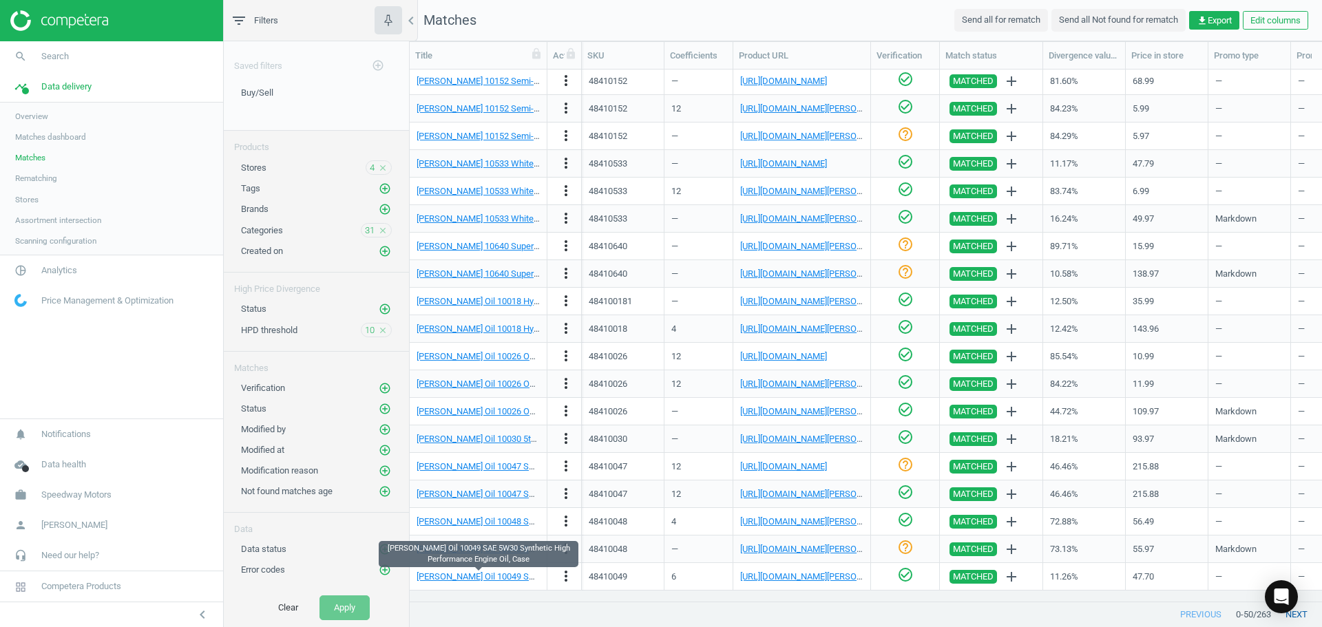
click at [1304, 616] on button "next" at bounding box center [1296, 615] width 51 height 25
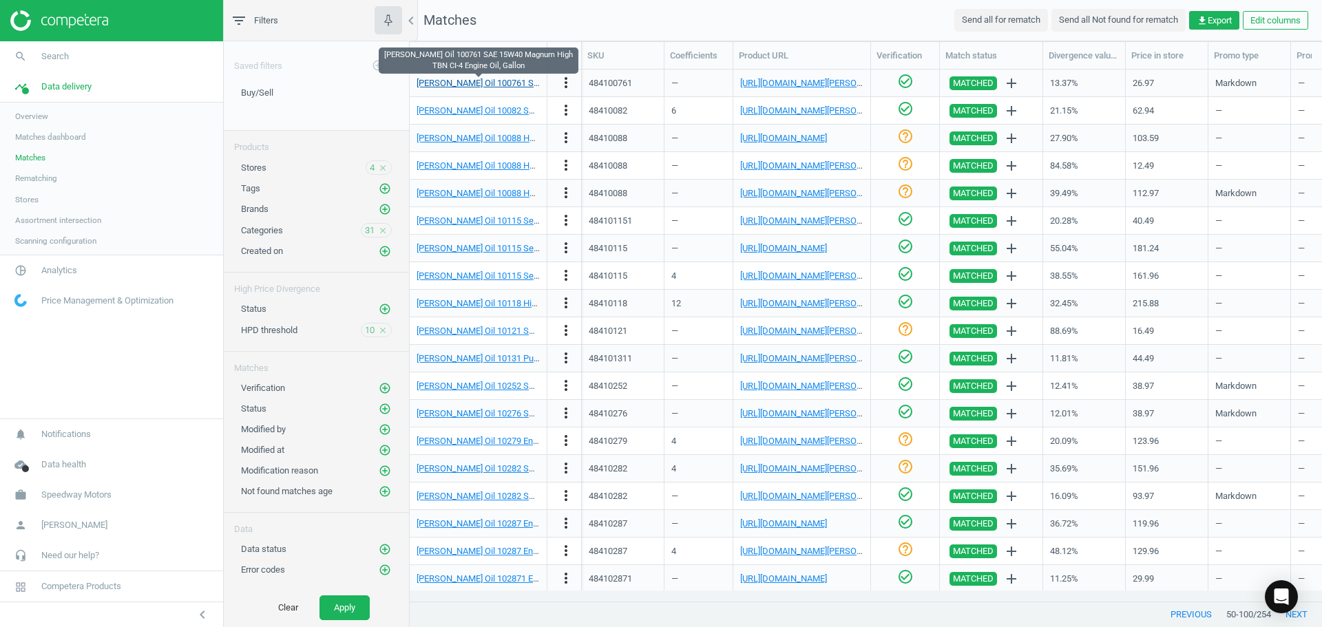
click at [491, 80] on link "[PERSON_NAME] Oil 100761 SAE 15W40 Magnum High TBN CI-4 Engine Oil, Gallon" at bounding box center [577, 83] width 320 height 10
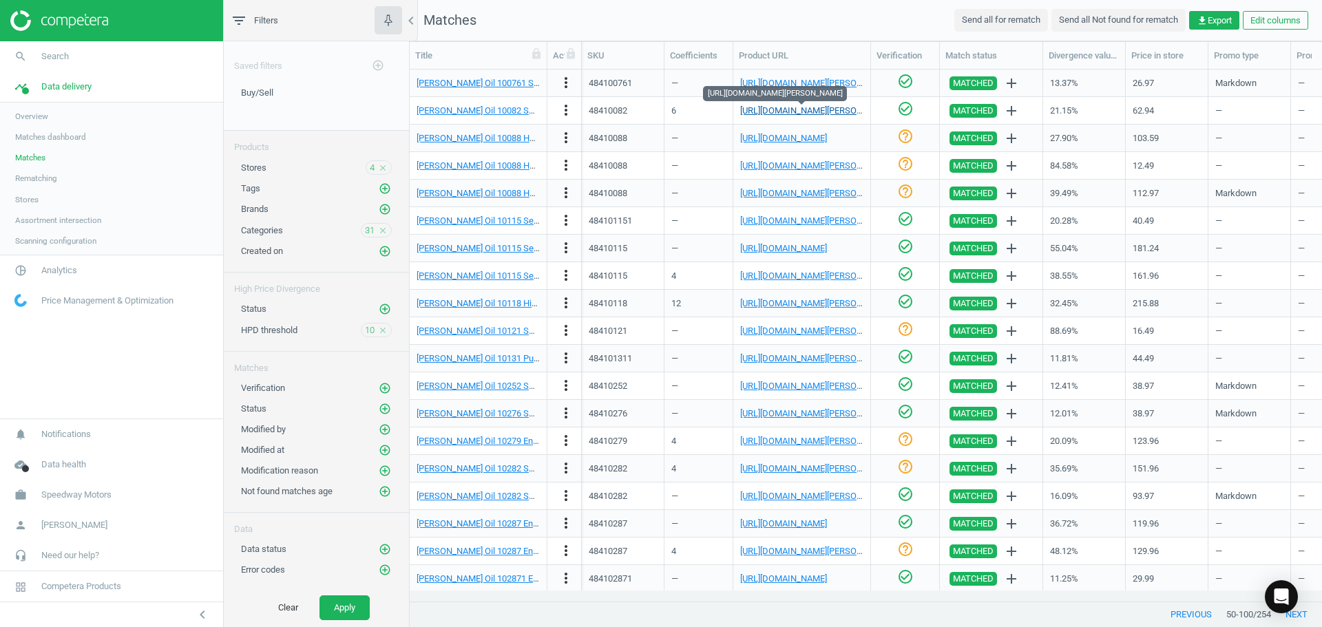
click at [802, 112] on link "[URL][DOMAIN_NAME][PERSON_NAME]" at bounding box center [816, 110] width 153 height 10
click at [798, 137] on link "[URL][DOMAIN_NAME]" at bounding box center [783, 138] width 87 height 10
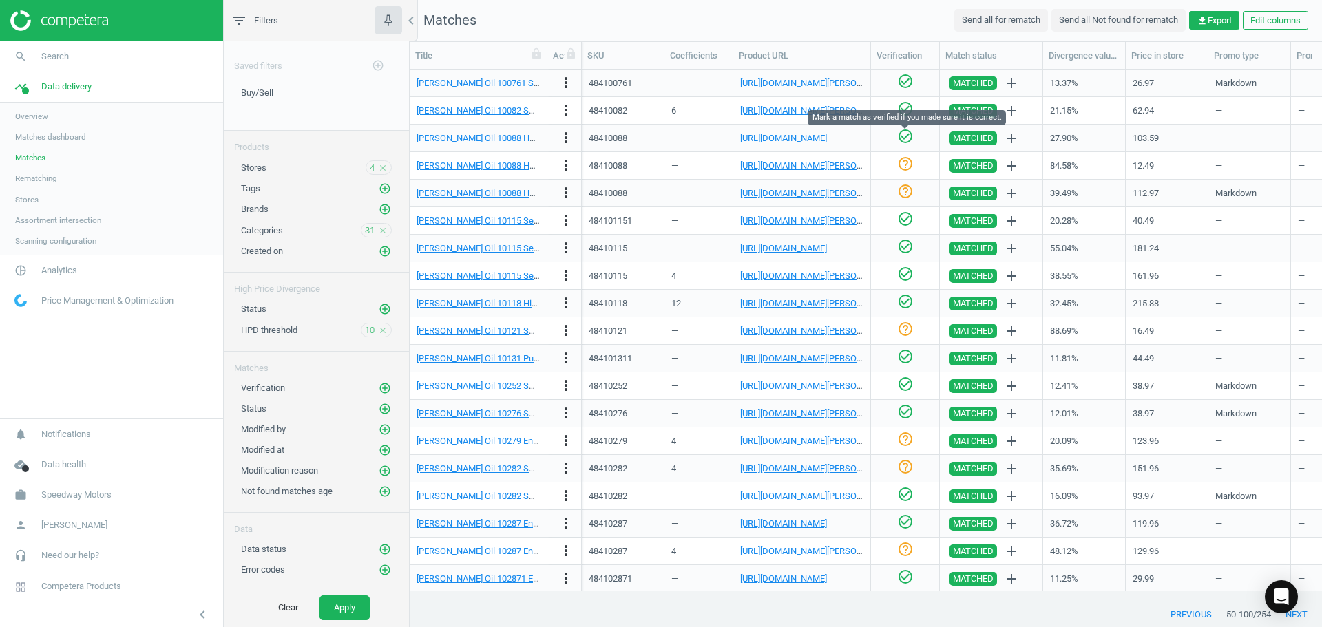
click at [904, 135] on icon "check_circle_outline" at bounding box center [905, 136] width 17 height 17
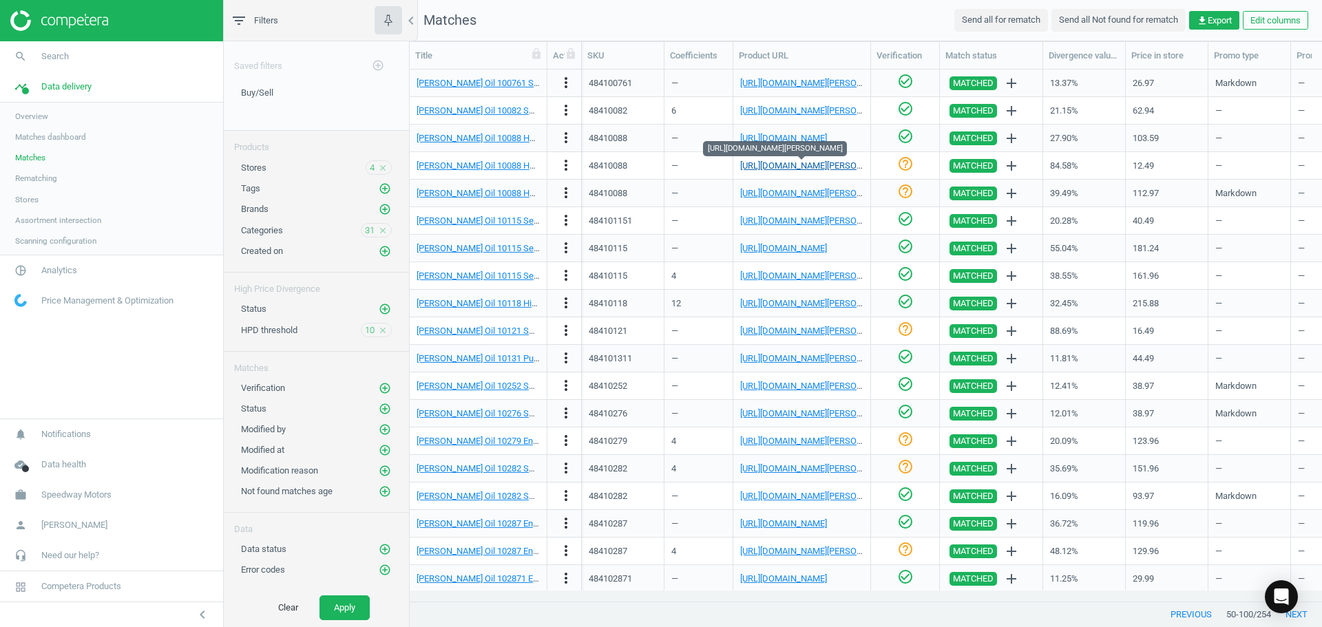
click at [823, 166] on link "[URL][DOMAIN_NAME][PERSON_NAME]" at bounding box center [816, 165] width 153 height 10
